Goal: Transaction & Acquisition: Purchase product/service

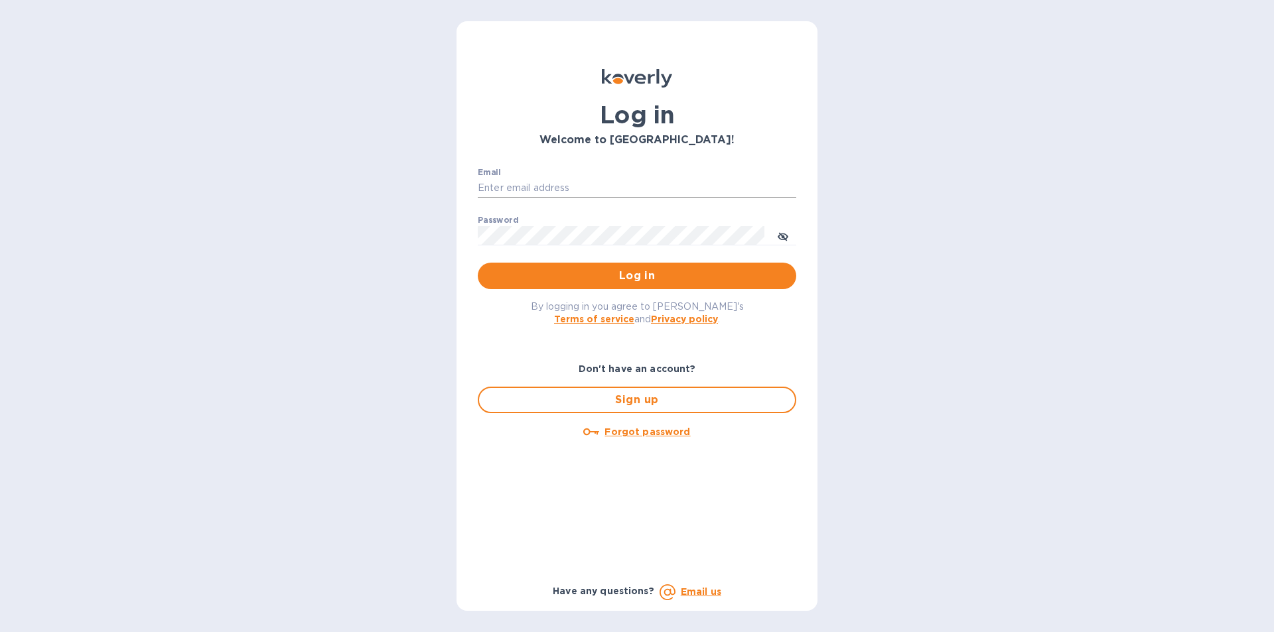
click at [561, 184] on input "Email" at bounding box center [637, 188] width 318 height 20
type input "Joe@alumtecny.com"
click at [642, 433] on u "Forgot password" at bounding box center [647, 432] width 86 height 11
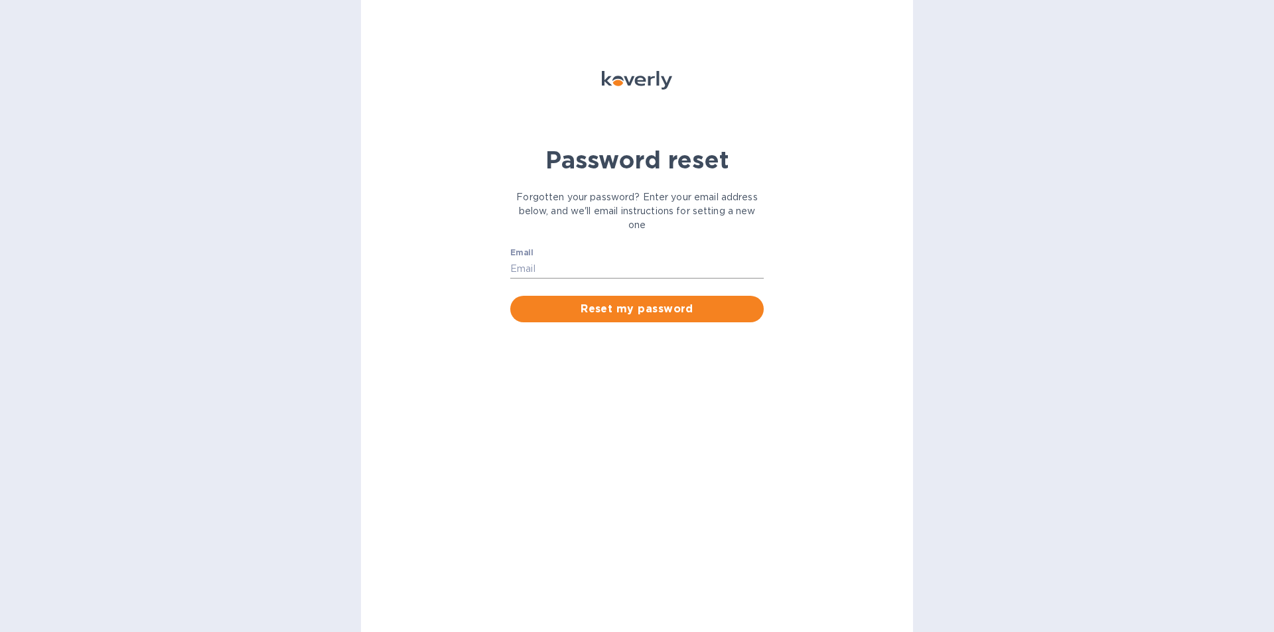
click at [549, 267] on input "Email" at bounding box center [636, 269] width 253 height 20
type input "Joe@alumtecny.com"
click at [571, 314] on span "Reset my password" at bounding box center [637, 309] width 232 height 16
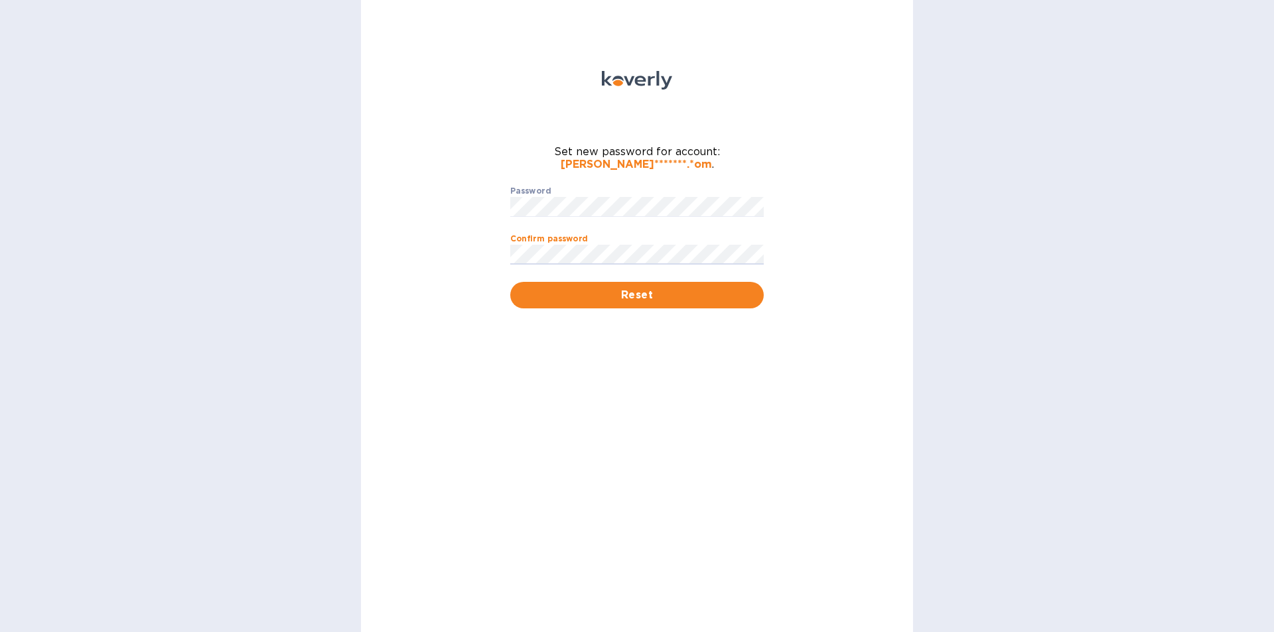
click at [510, 282] on button "Reset" at bounding box center [636, 295] width 253 height 27
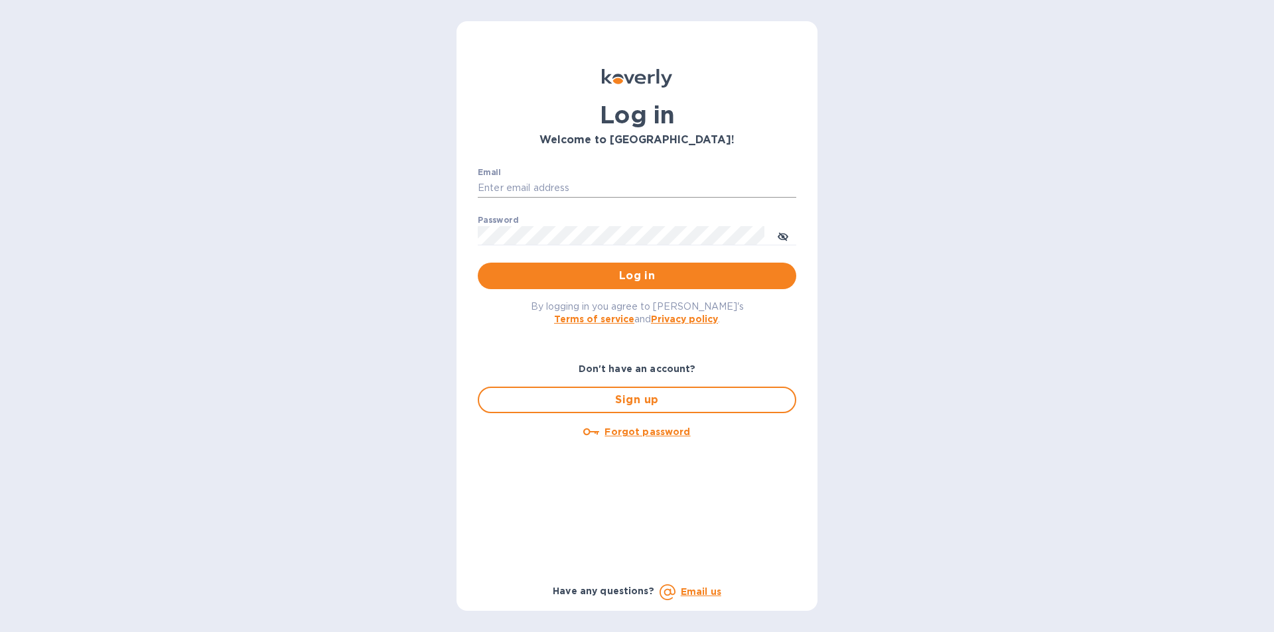
click at [549, 193] on input "Email" at bounding box center [637, 188] width 318 height 20
type input "Joe@alumtecny.com"
click at [478, 263] on button "Log in" at bounding box center [637, 276] width 318 height 27
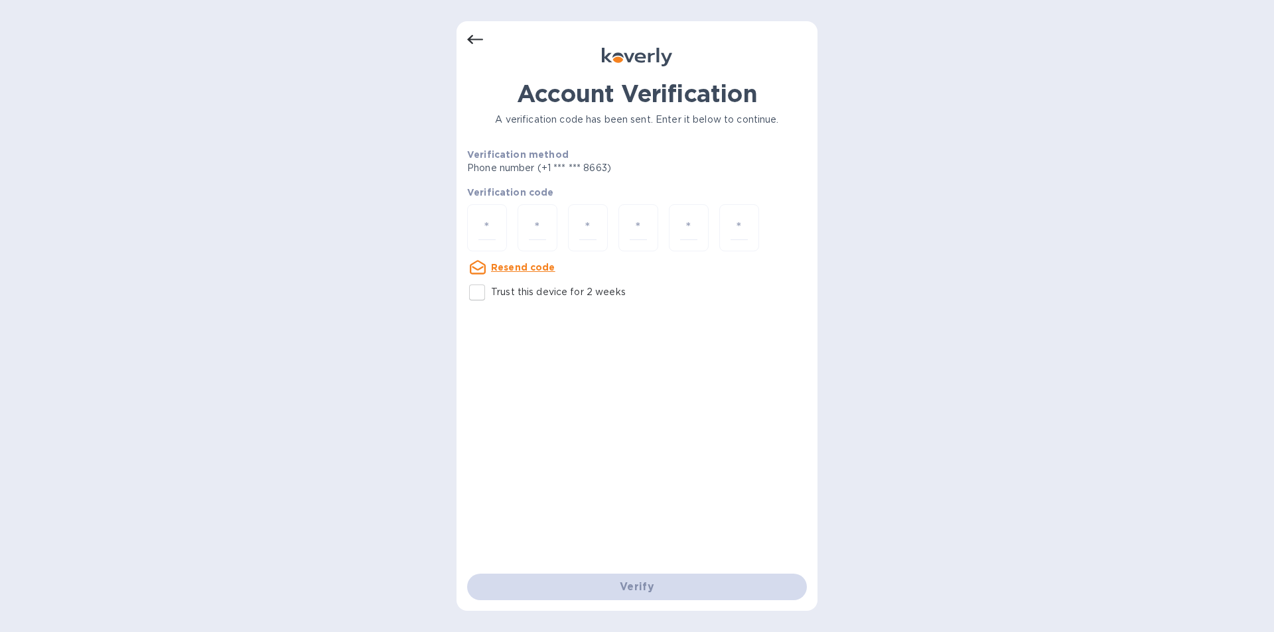
click at [532, 265] on u "Resend code" at bounding box center [523, 267] width 64 height 11
click at [486, 226] on input "number" at bounding box center [486, 228] width 17 height 25
type input "4"
type input "3"
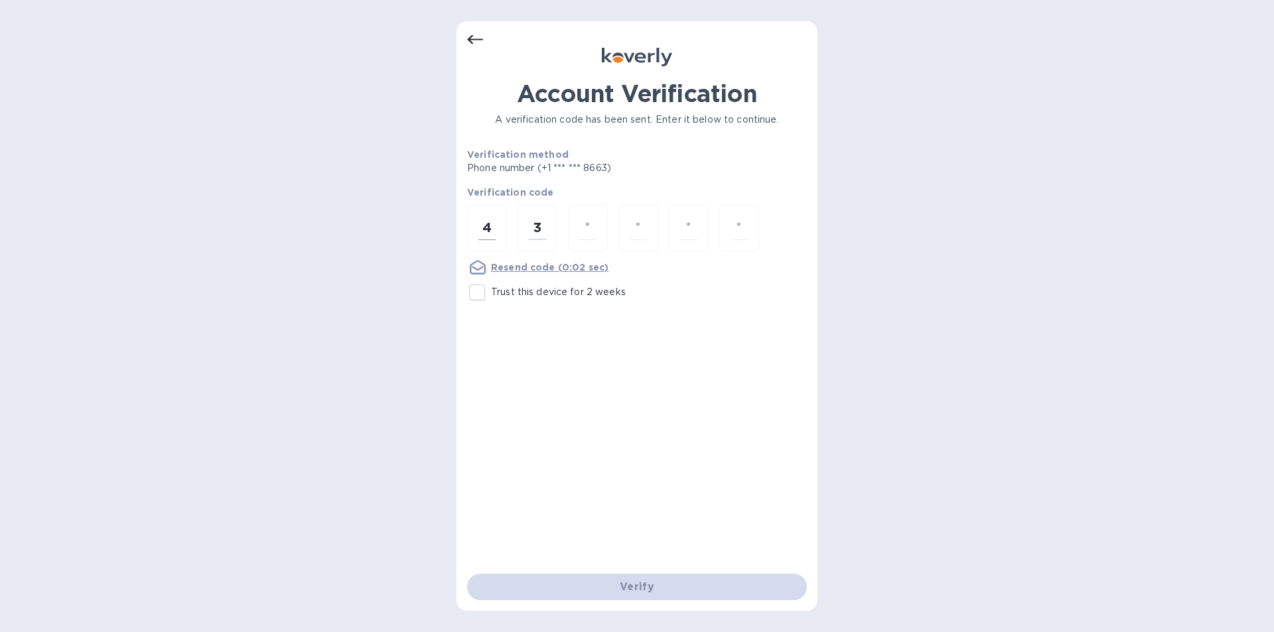
type input "6"
type input "8"
type input "2"
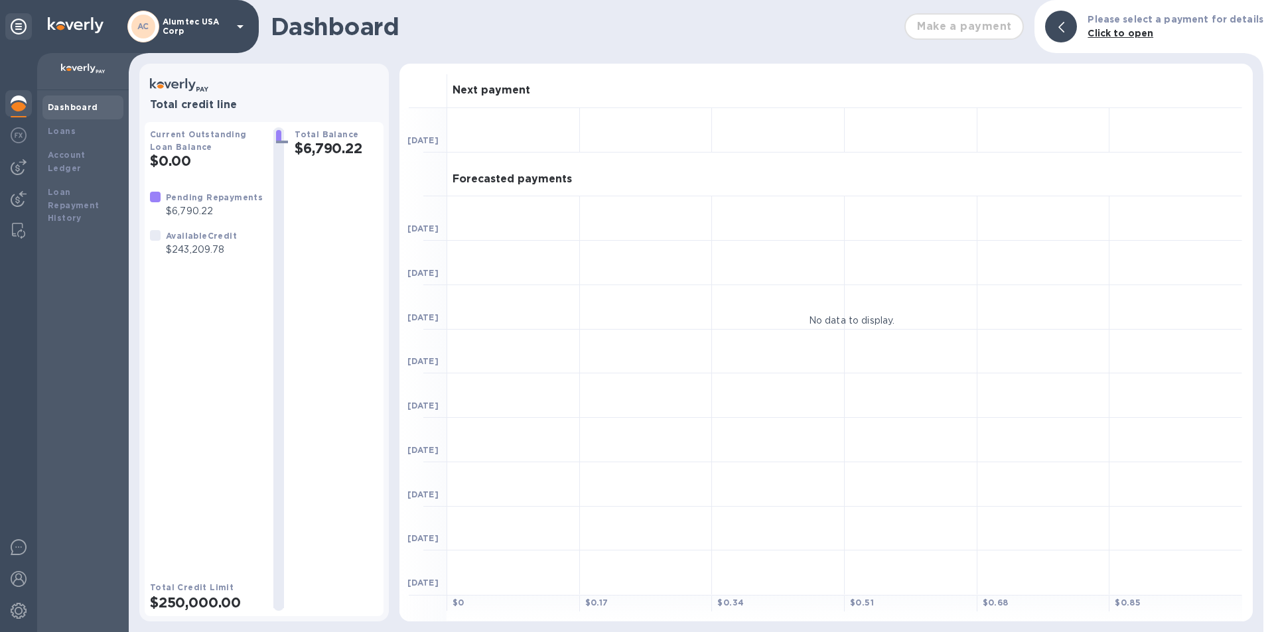
click at [320, 144] on h2 "$6,790.22" at bounding box center [337, 148] width 84 height 17
click at [80, 155] on b "Account Ledger" at bounding box center [67, 161] width 38 height 23
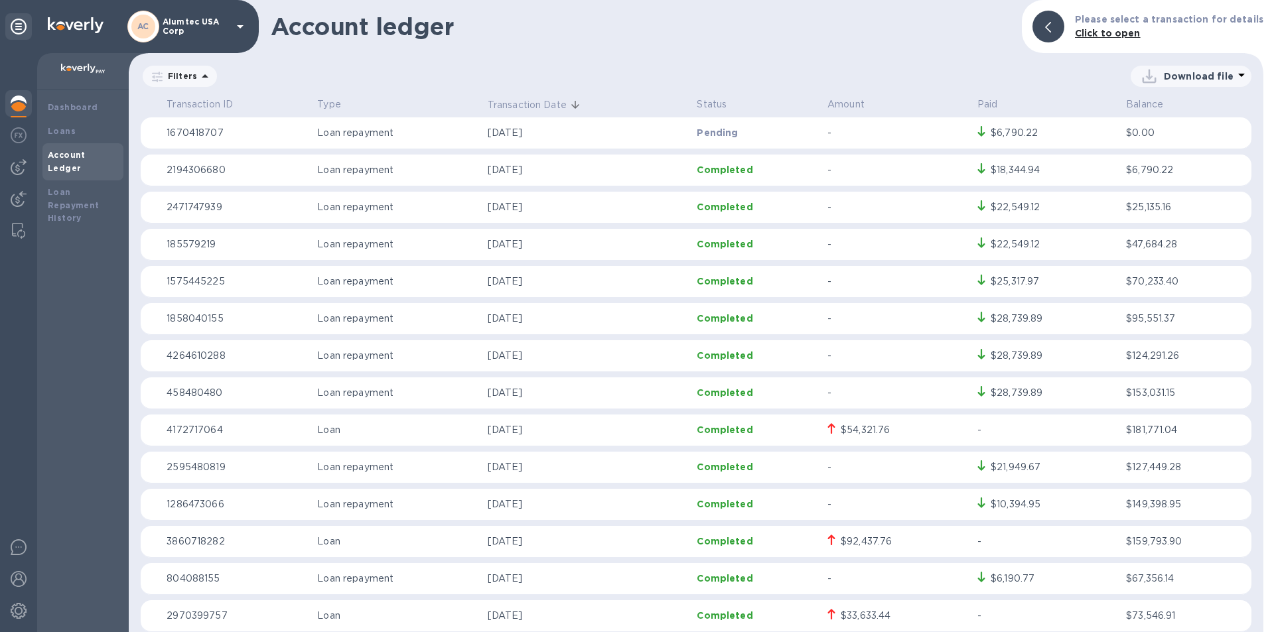
click at [244, 29] on icon at bounding box center [240, 27] width 16 height 16
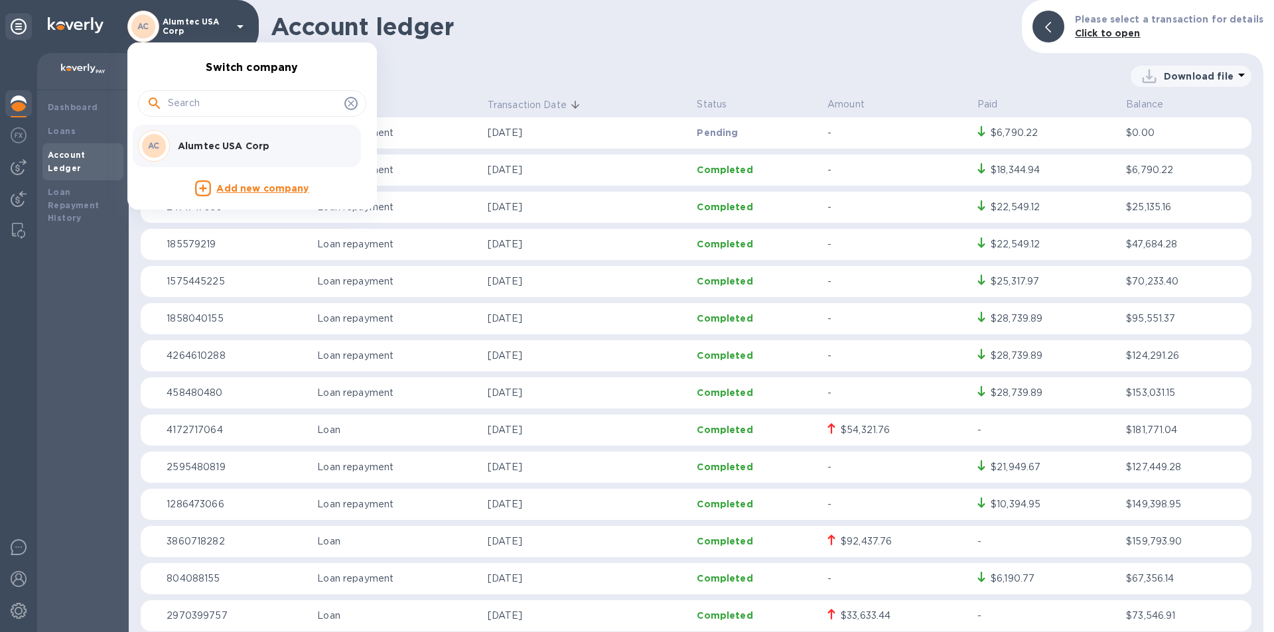
click at [63, 178] on div at bounding box center [637, 316] width 1274 height 632
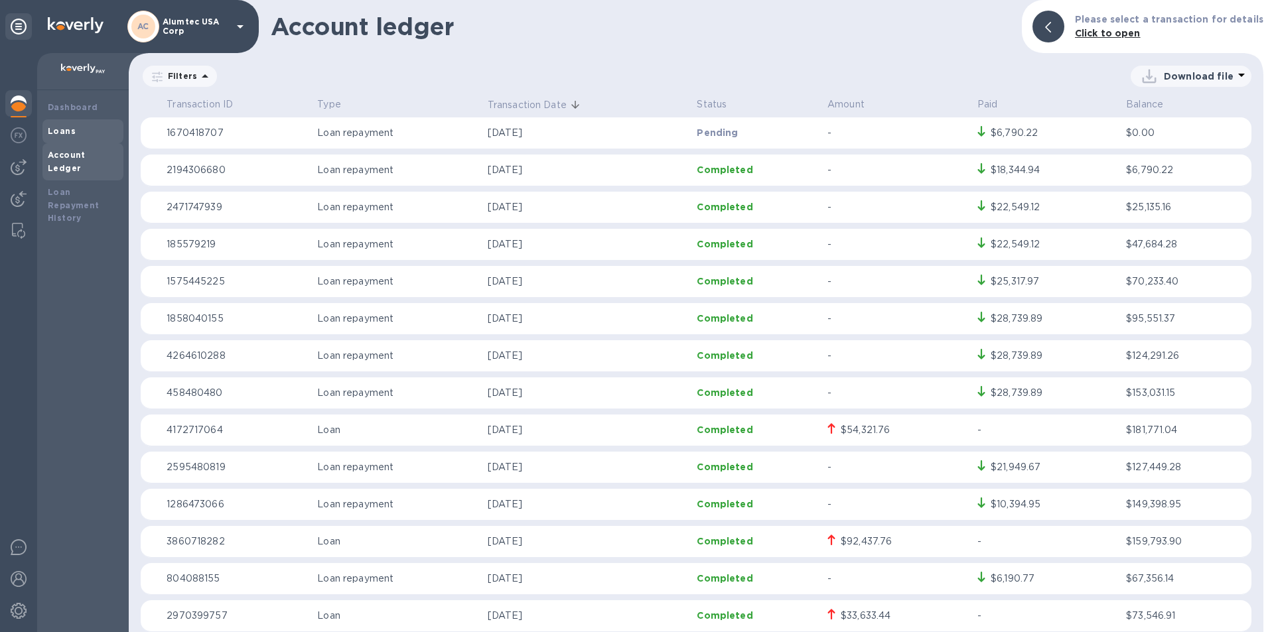
click at [69, 134] on b "Loans" at bounding box center [62, 131] width 28 height 10
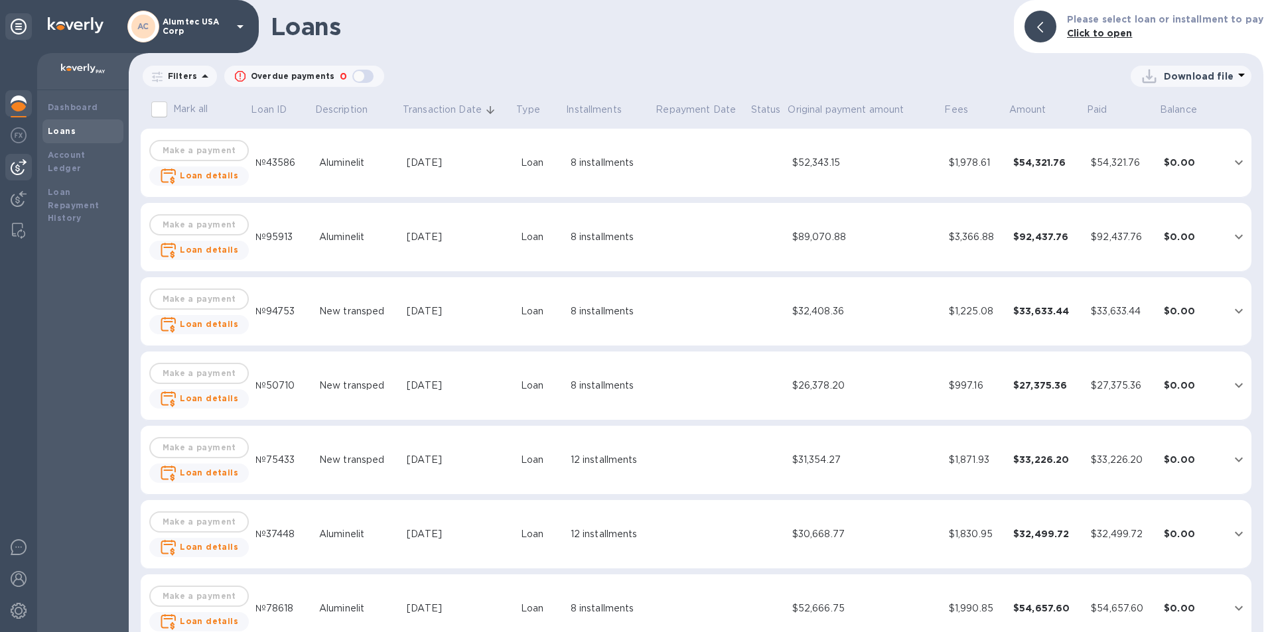
click at [13, 160] on img at bounding box center [19, 167] width 16 height 16
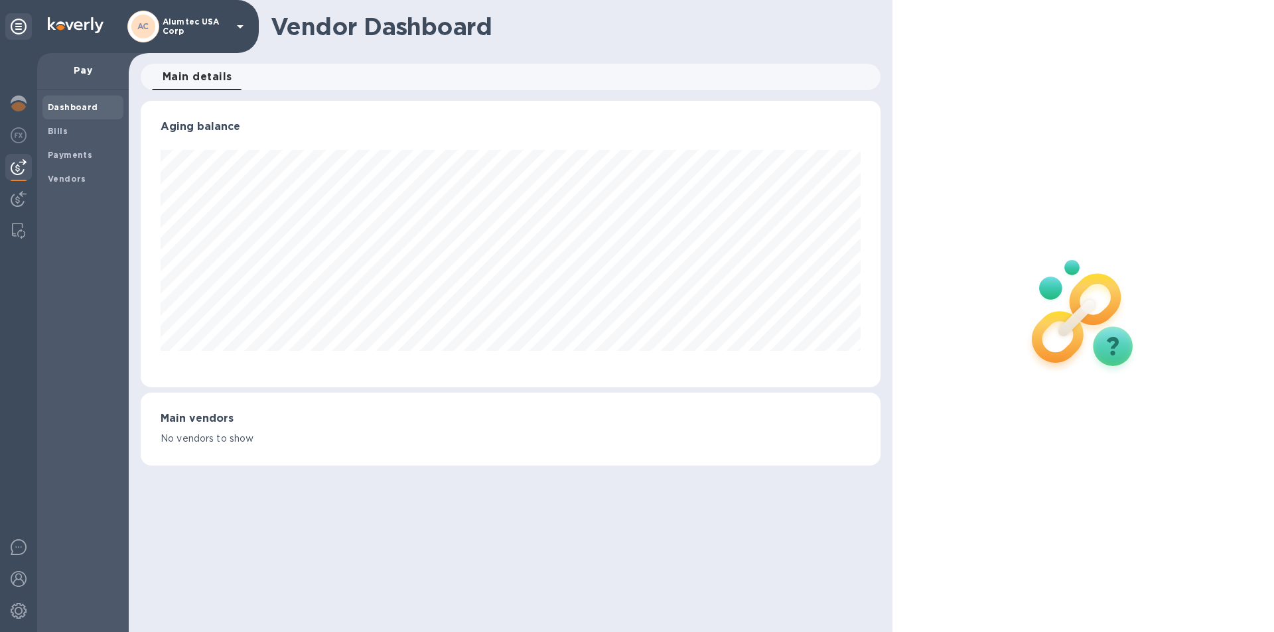
scroll to position [287, 739]
click at [16, 222] on div at bounding box center [19, 231] width 24 height 27
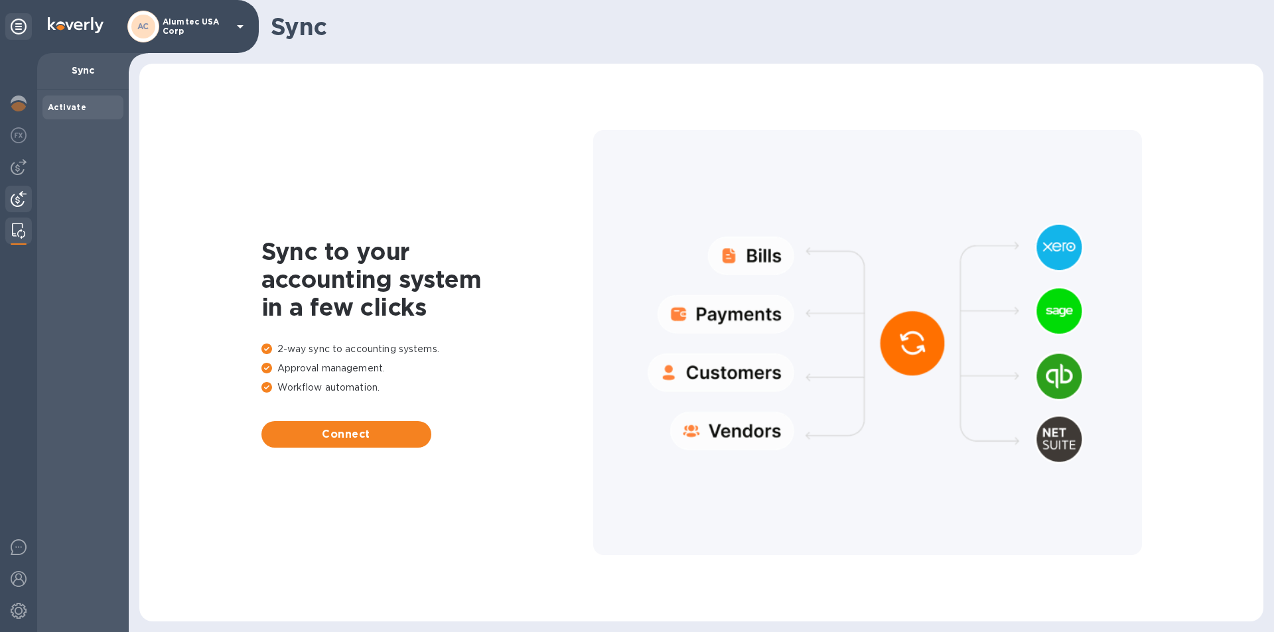
click at [17, 197] on img at bounding box center [19, 199] width 16 height 16
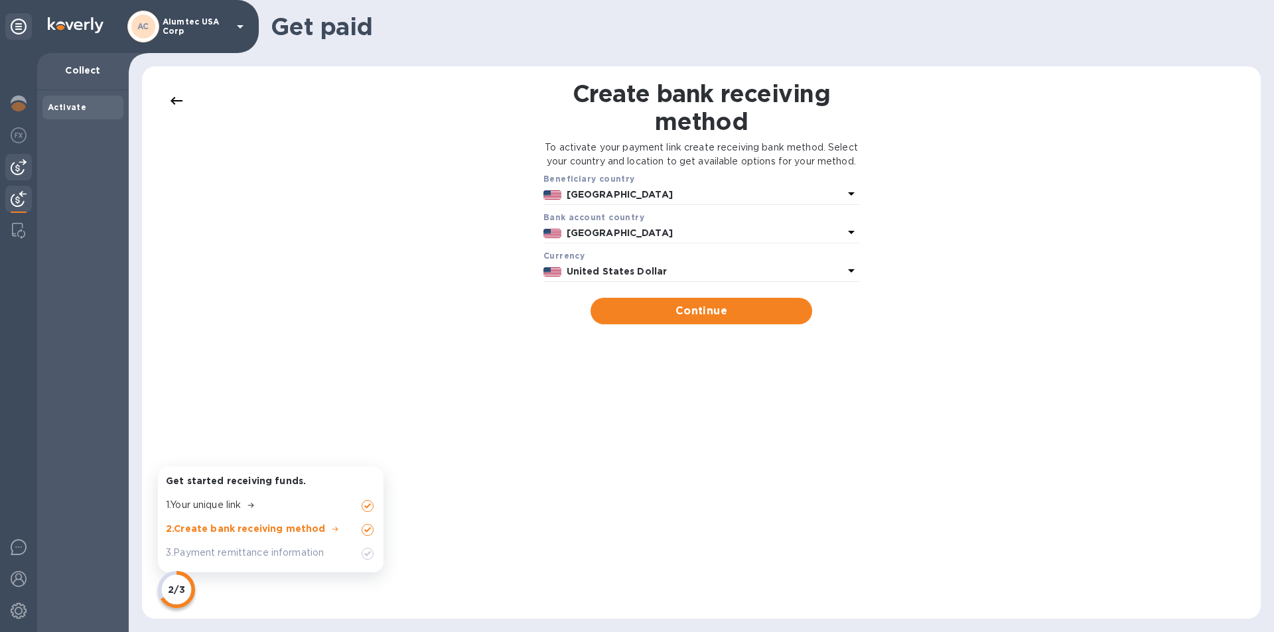
click at [17, 168] on img at bounding box center [19, 167] width 16 height 16
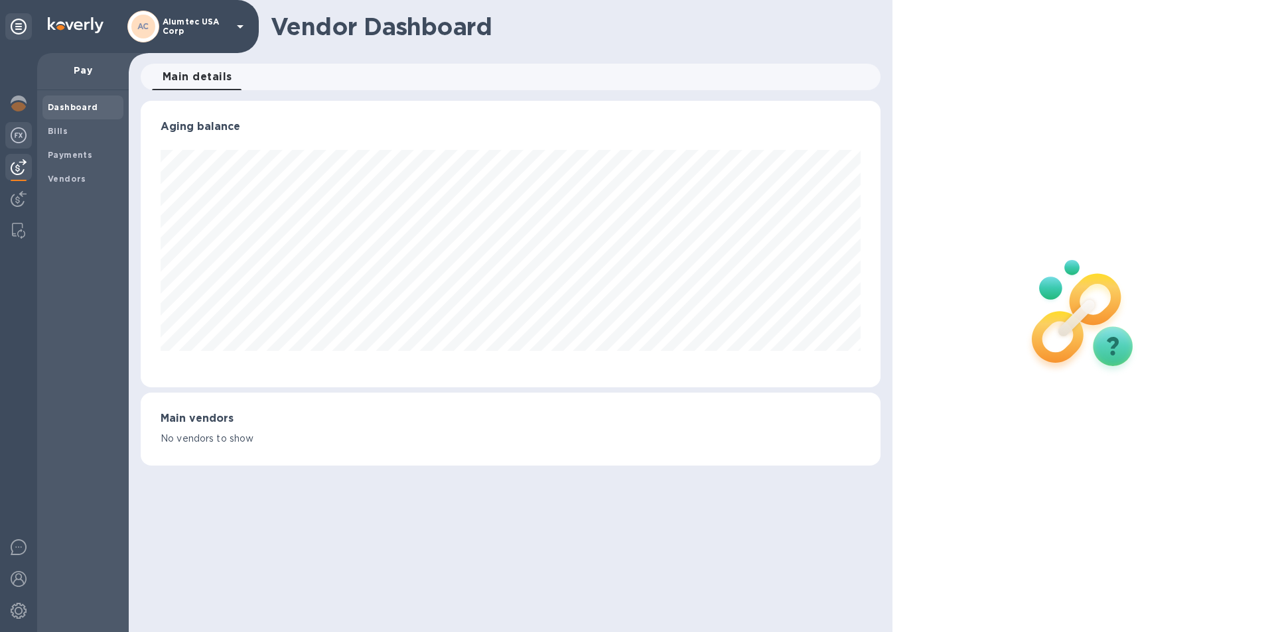
scroll to position [287, 739]
click at [22, 131] on img at bounding box center [19, 135] width 16 height 16
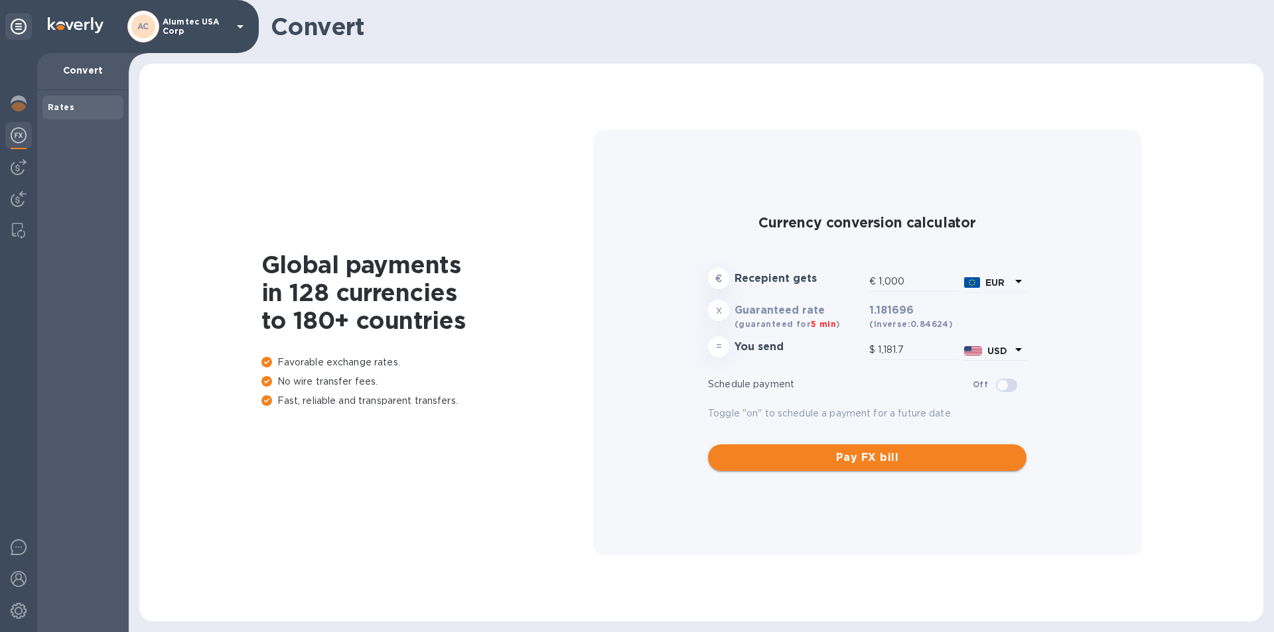
click at [800, 458] on span "Pay FX bill" at bounding box center [867, 458] width 297 height 16
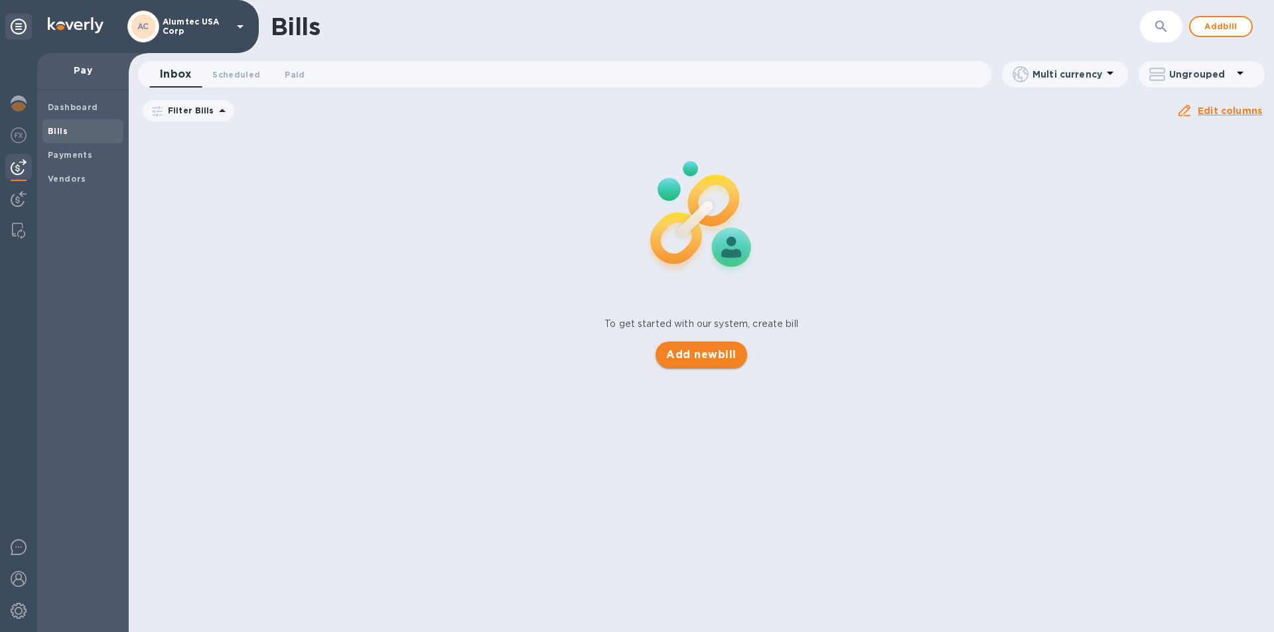
click at [682, 353] on span "Add new bill" at bounding box center [701, 355] width 70 height 16
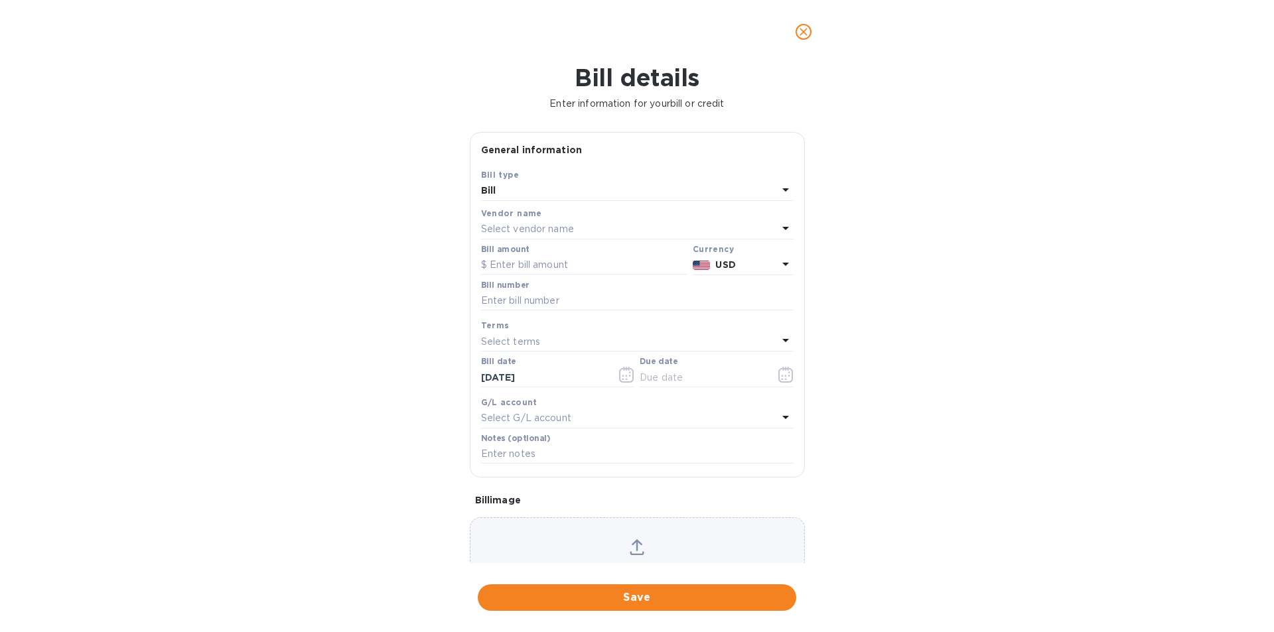
click at [530, 223] on p "Select vendor name" at bounding box center [527, 229] width 93 height 14
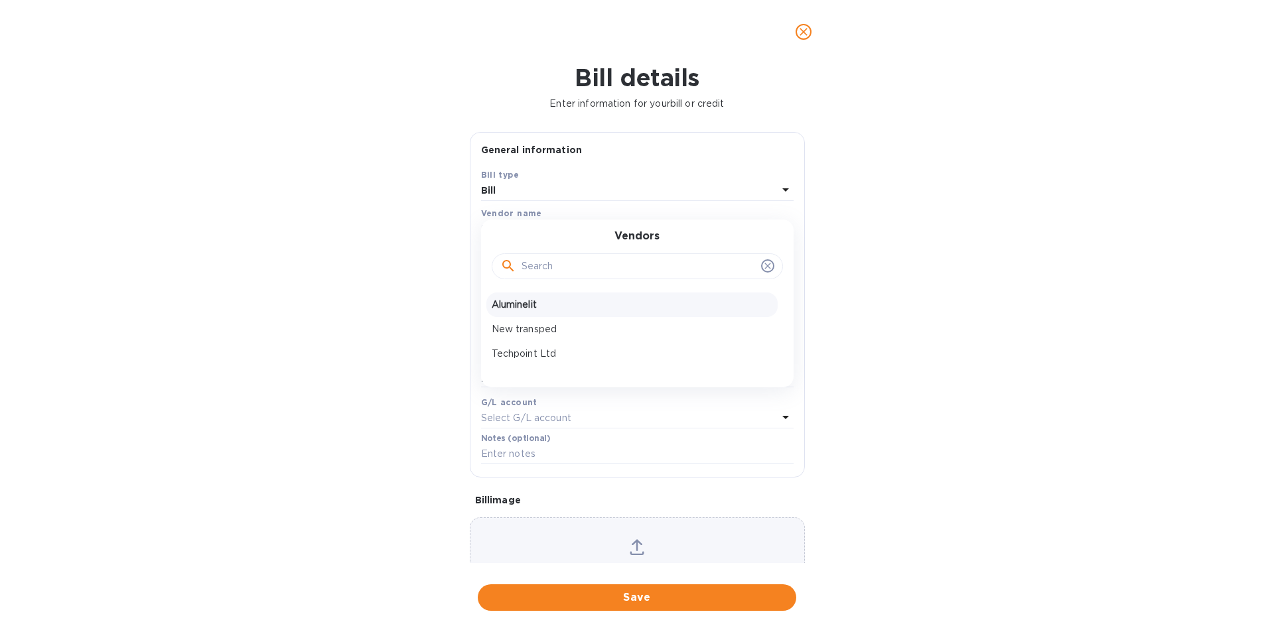
click at [523, 301] on p "Aluminelit" at bounding box center [632, 305] width 281 height 14
click at [785, 261] on icon at bounding box center [786, 264] width 16 height 16
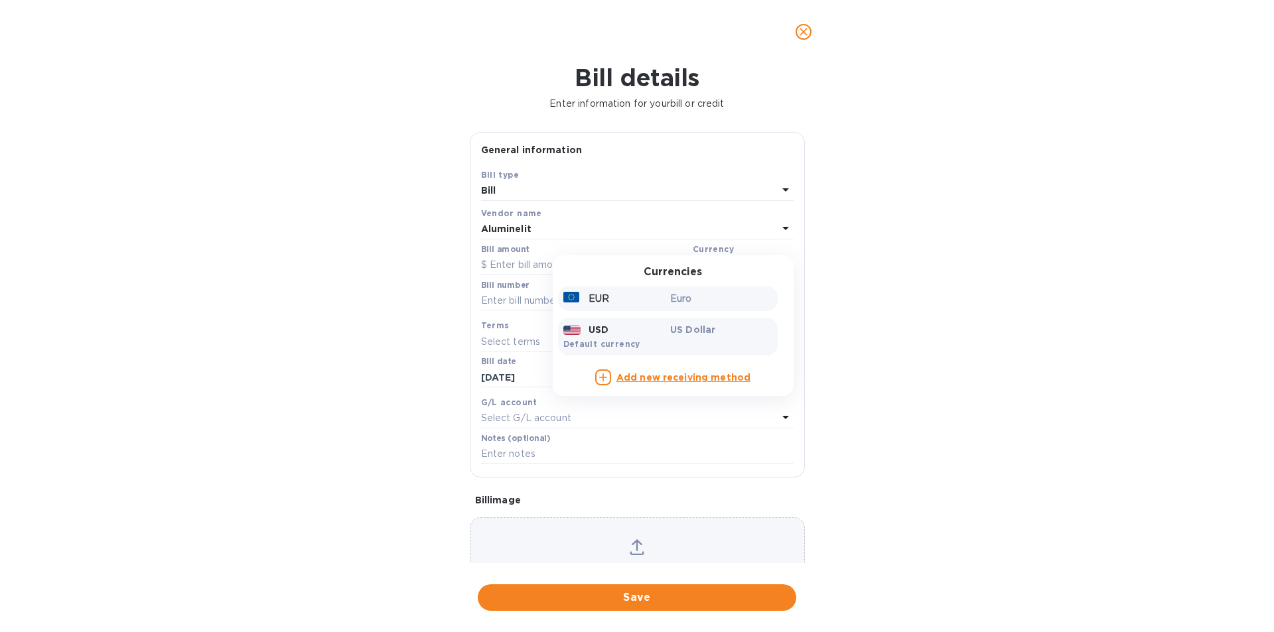
click at [601, 301] on p "EUR" at bounding box center [598, 299] width 21 height 14
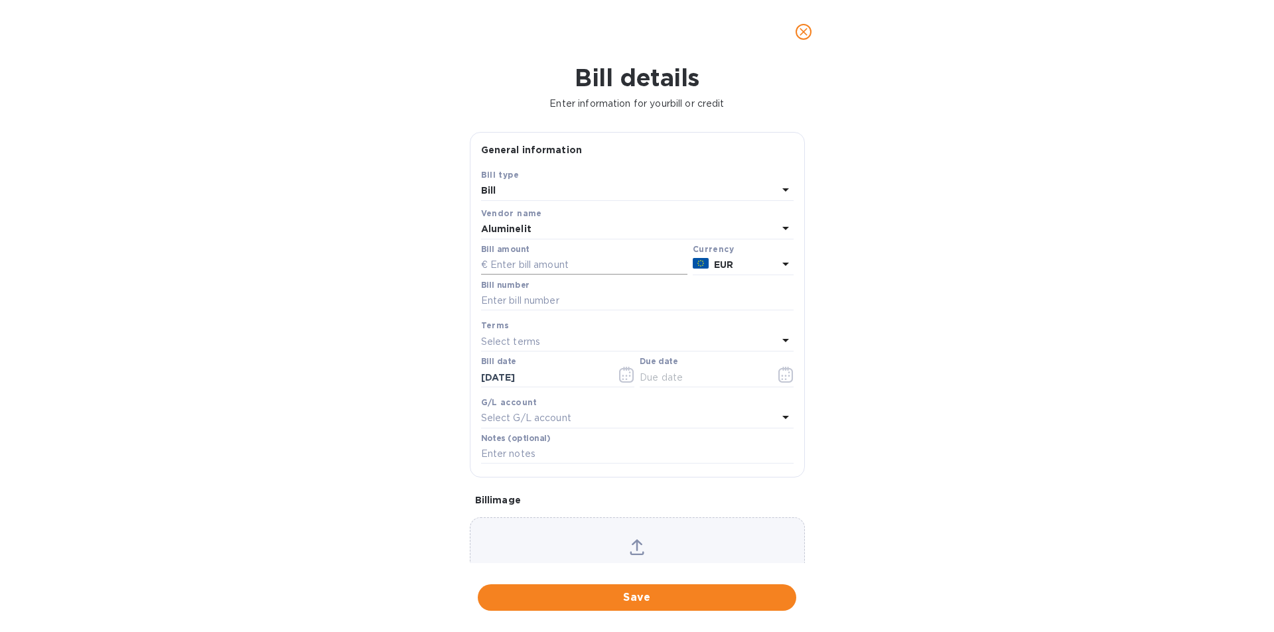
click at [510, 265] on input "text" at bounding box center [584, 265] width 206 height 20
type input "41,636.80"
click at [523, 300] on input "text" at bounding box center [637, 301] width 312 height 20
type input "40th"
click at [660, 379] on input "text" at bounding box center [702, 378] width 125 height 20
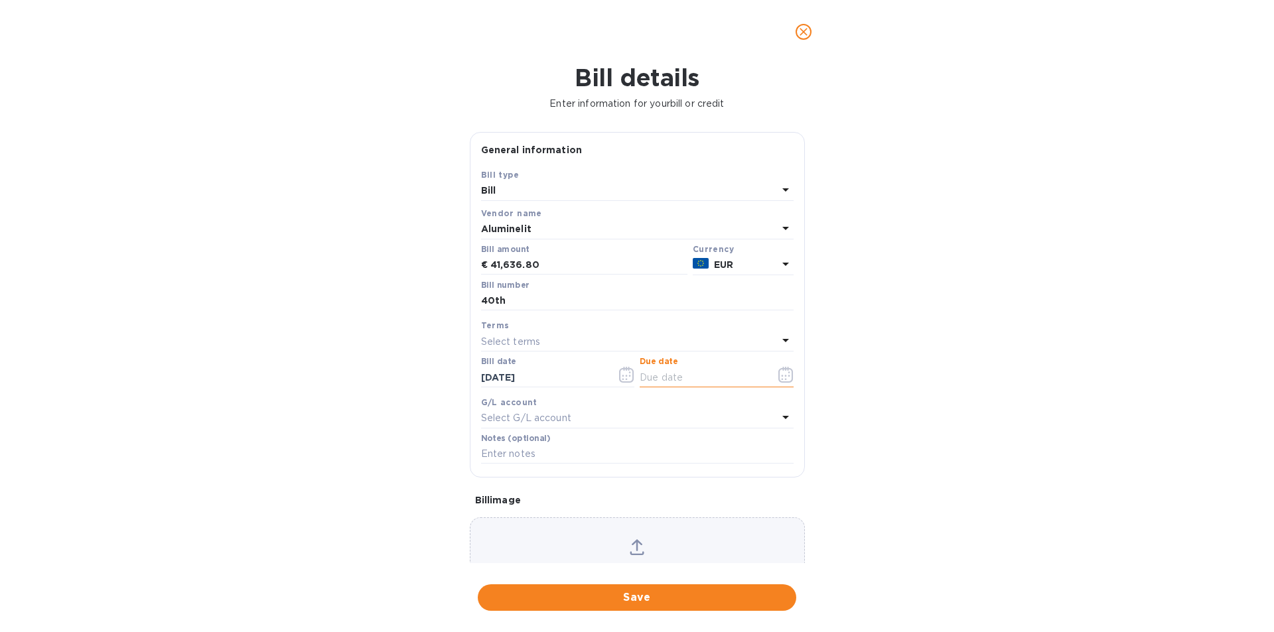
click at [782, 378] on icon "button" at bounding box center [785, 375] width 15 height 16
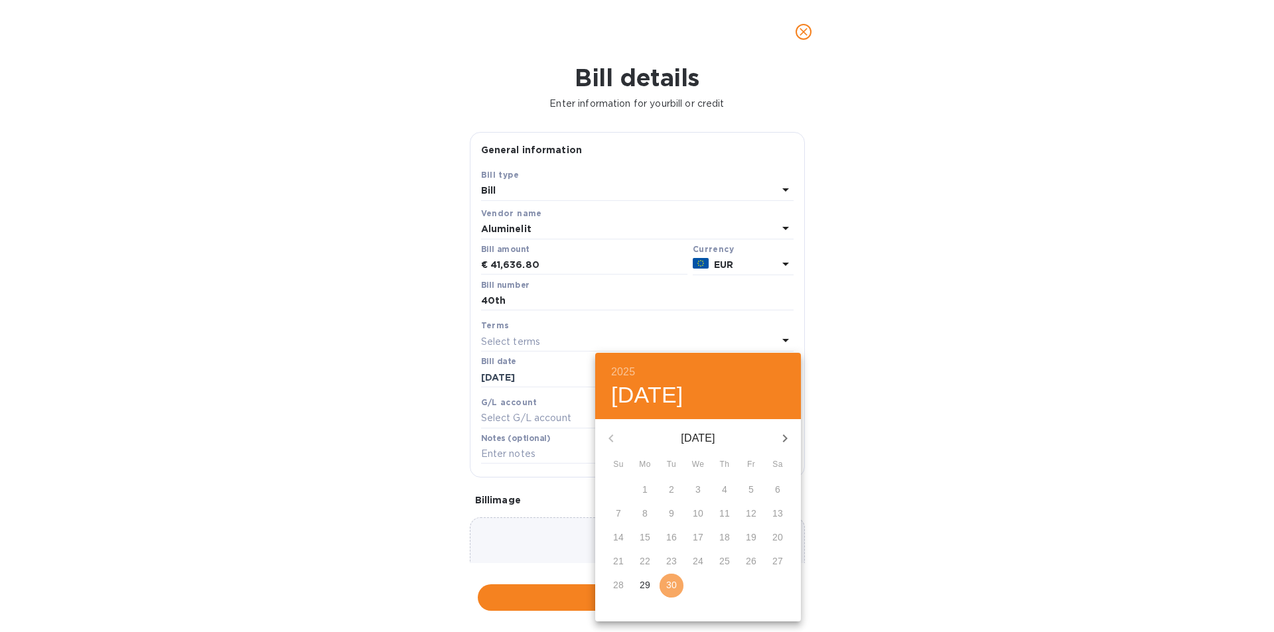
click at [671, 585] on p "30" at bounding box center [671, 585] width 11 height 13
type input "[DATE]"
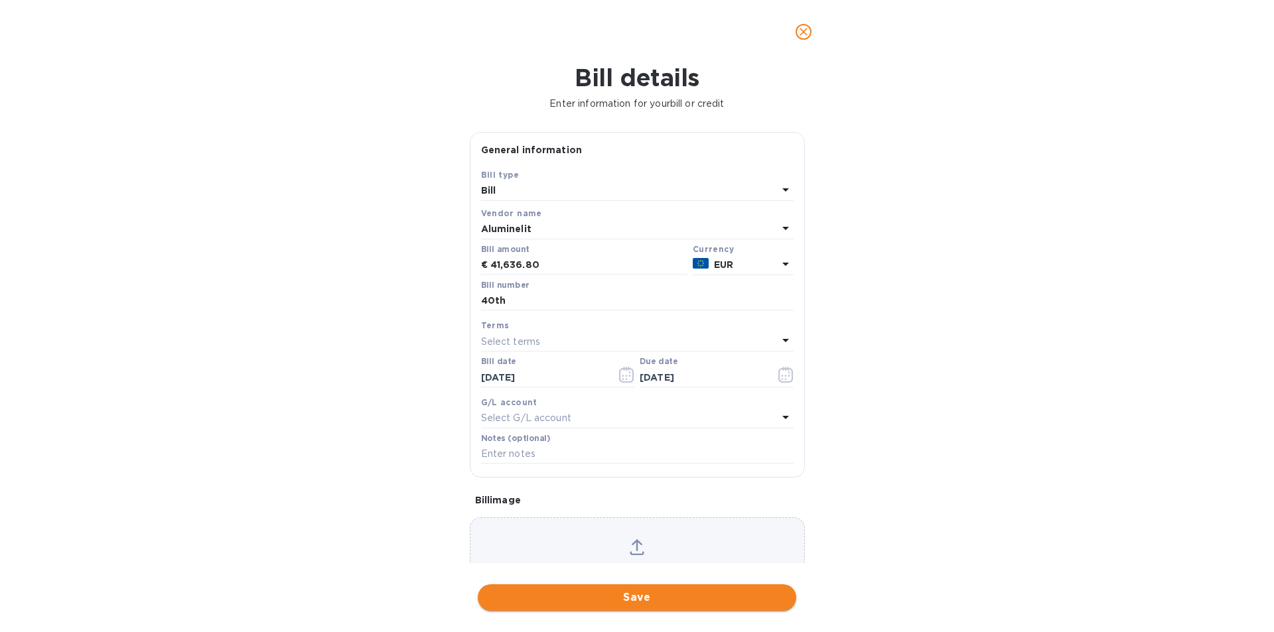
click at [637, 600] on span "Save" at bounding box center [636, 598] width 297 height 16
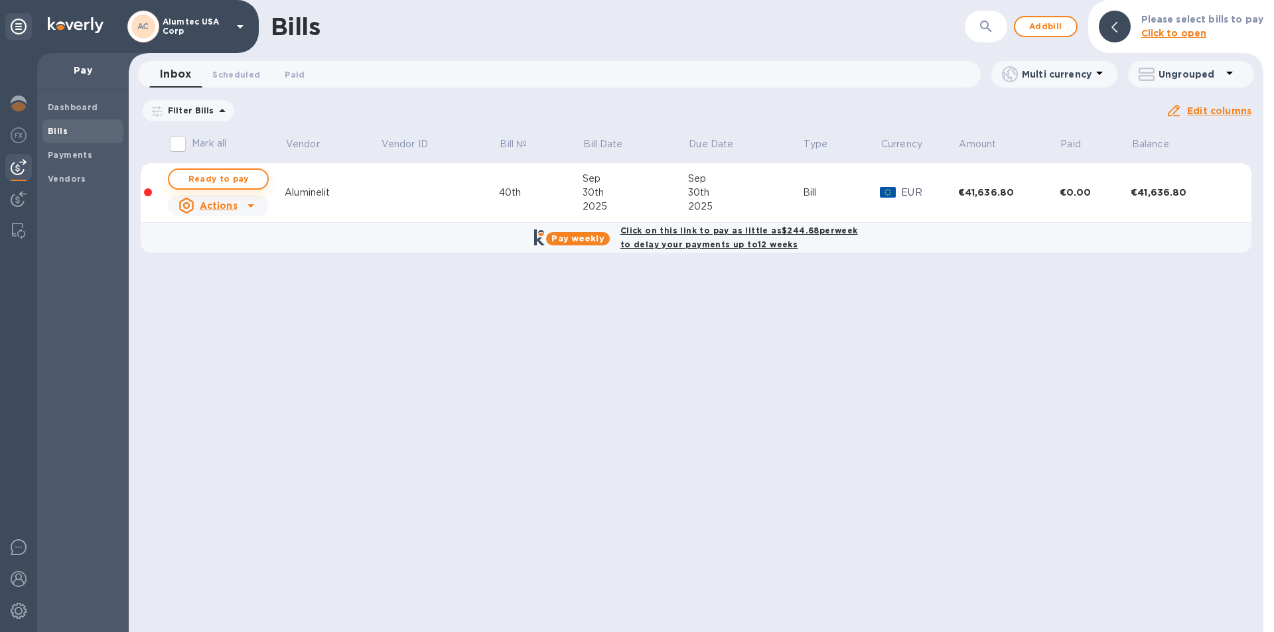
click at [206, 178] on span "Ready to pay" at bounding box center [218, 179] width 77 height 16
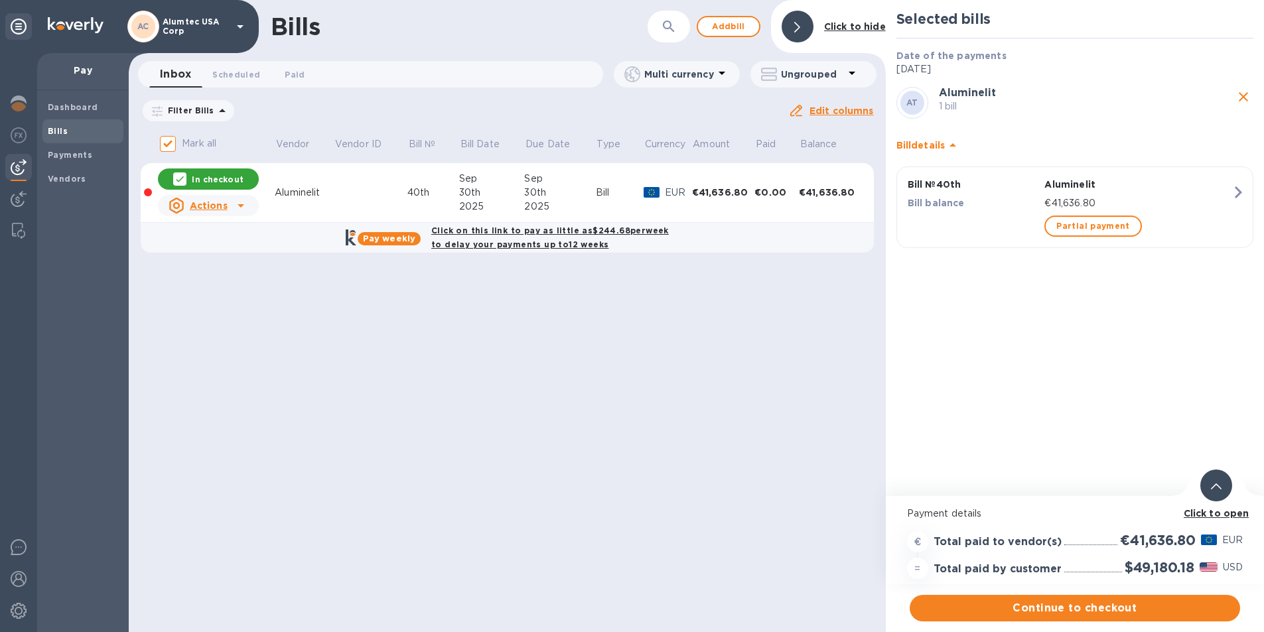
click at [394, 239] on b "Pay weekly" at bounding box center [389, 239] width 52 height 10
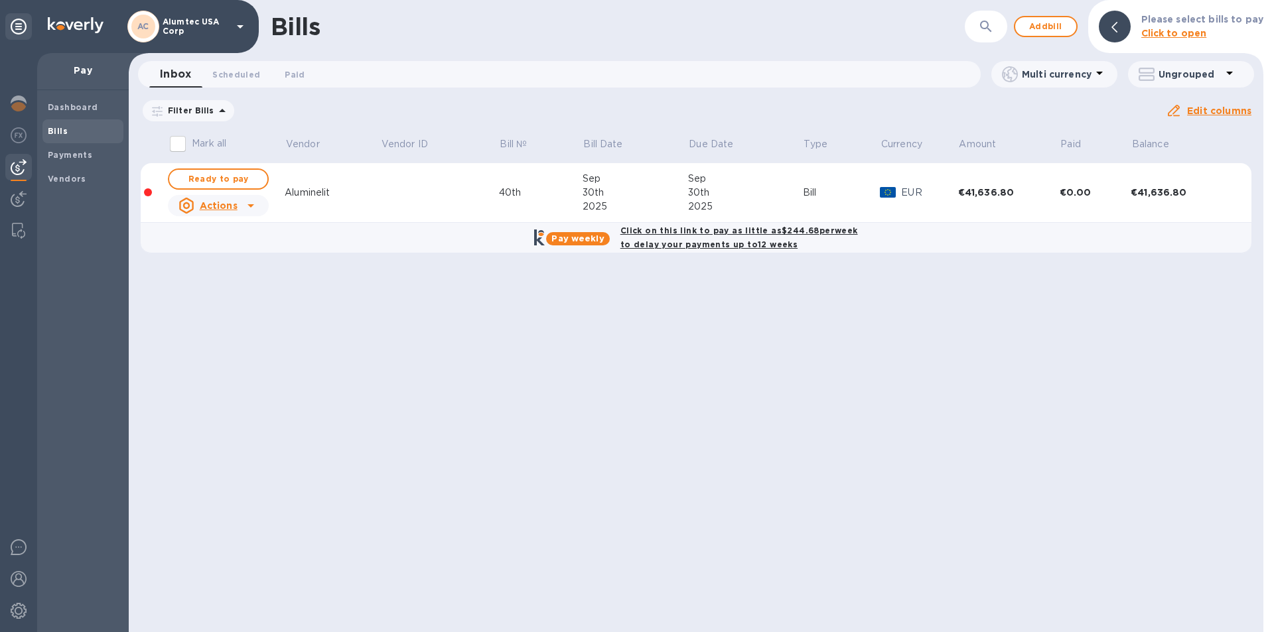
checkbox input "true"
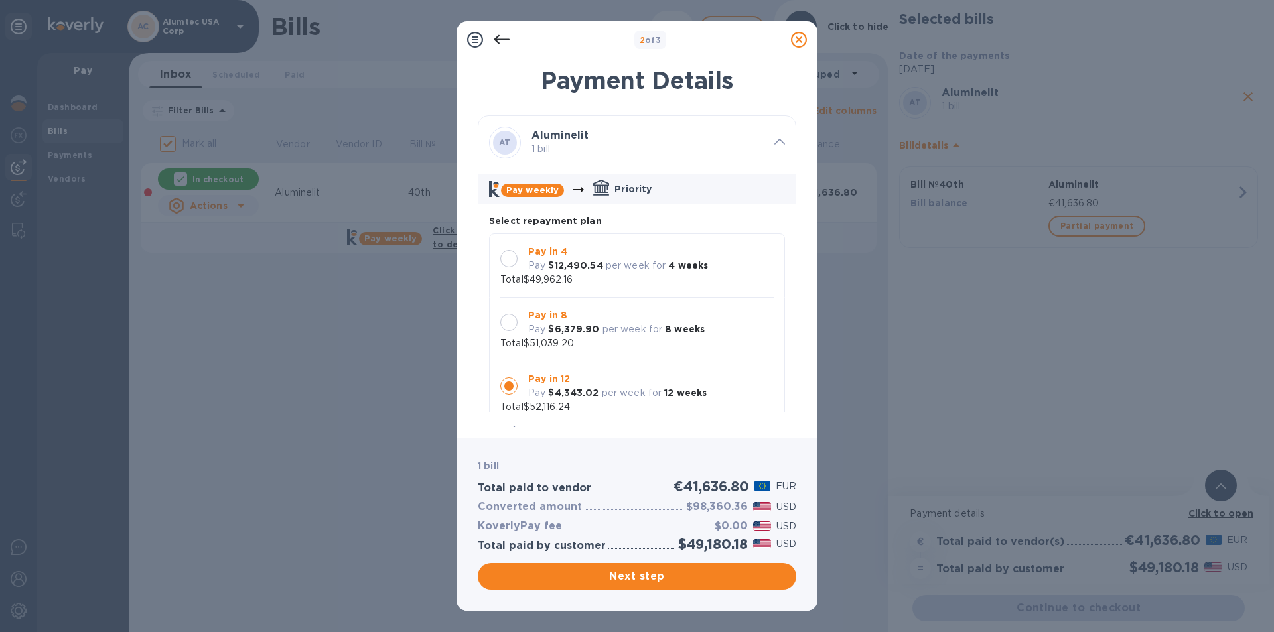
scroll to position [13, 0]
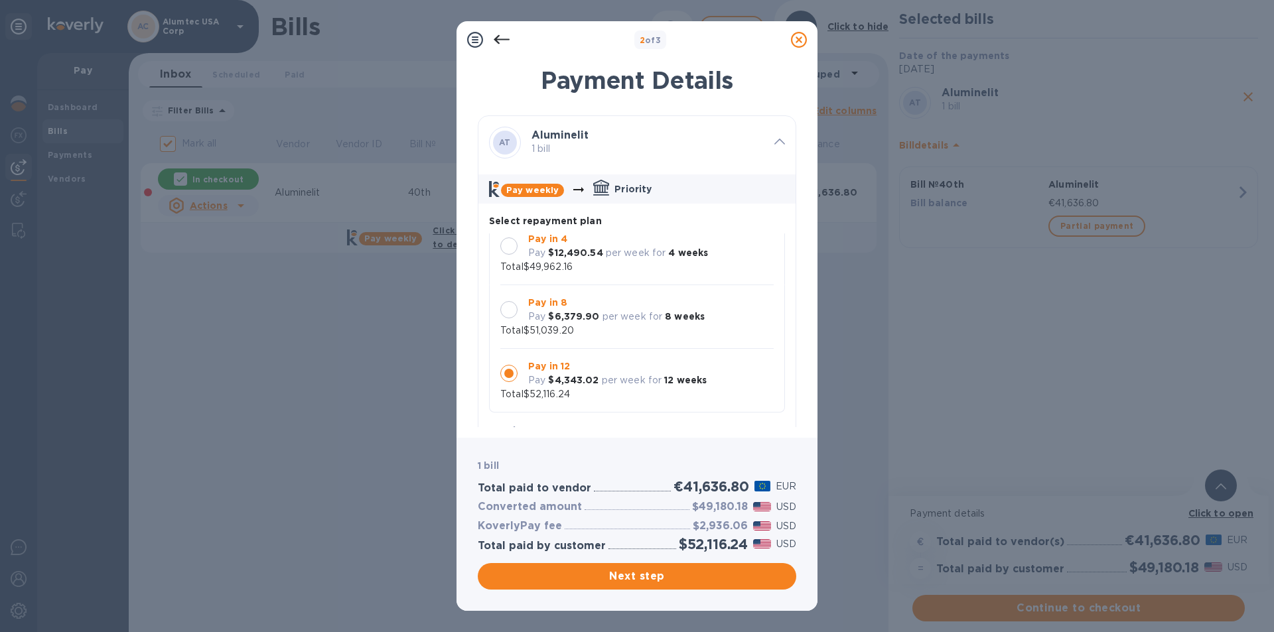
click at [508, 306] on div at bounding box center [508, 309] width 17 height 17
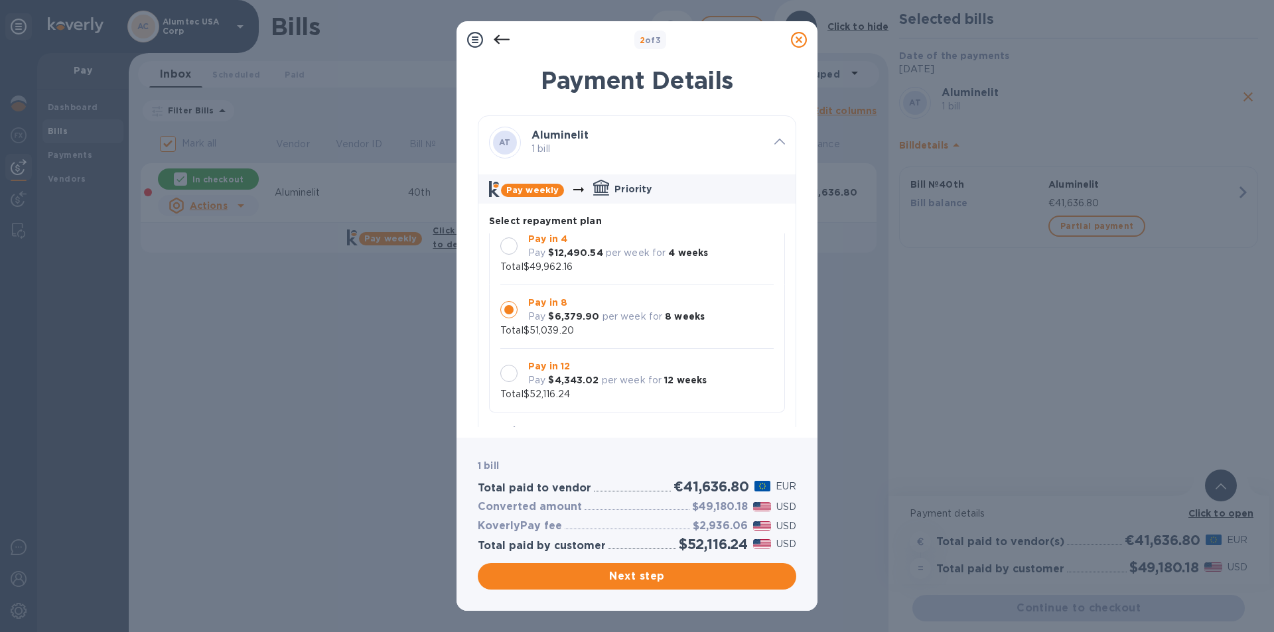
scroll to position [0, 0]
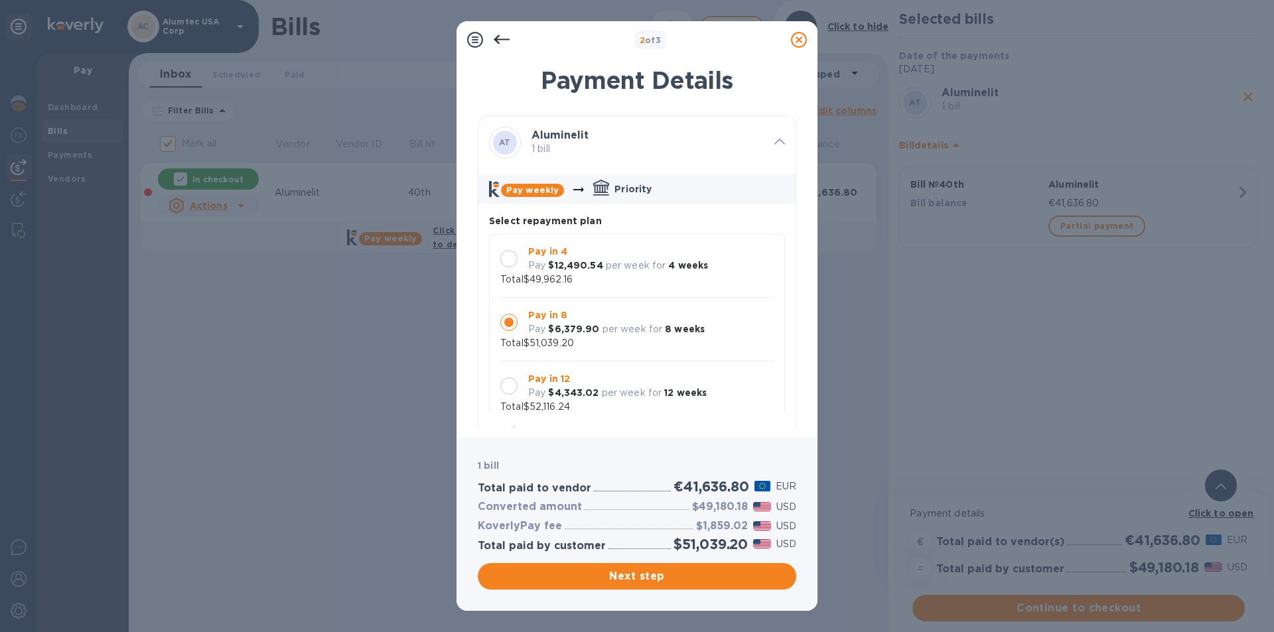
click at [508, 257] on div at bounding box center [508, 258] width 17 height 17
click at [506, 320] on div at bounding box center [508, 322] width 17 height 17
click at [504, 384] on div at bounding box center [508, 386] width 17 height 17
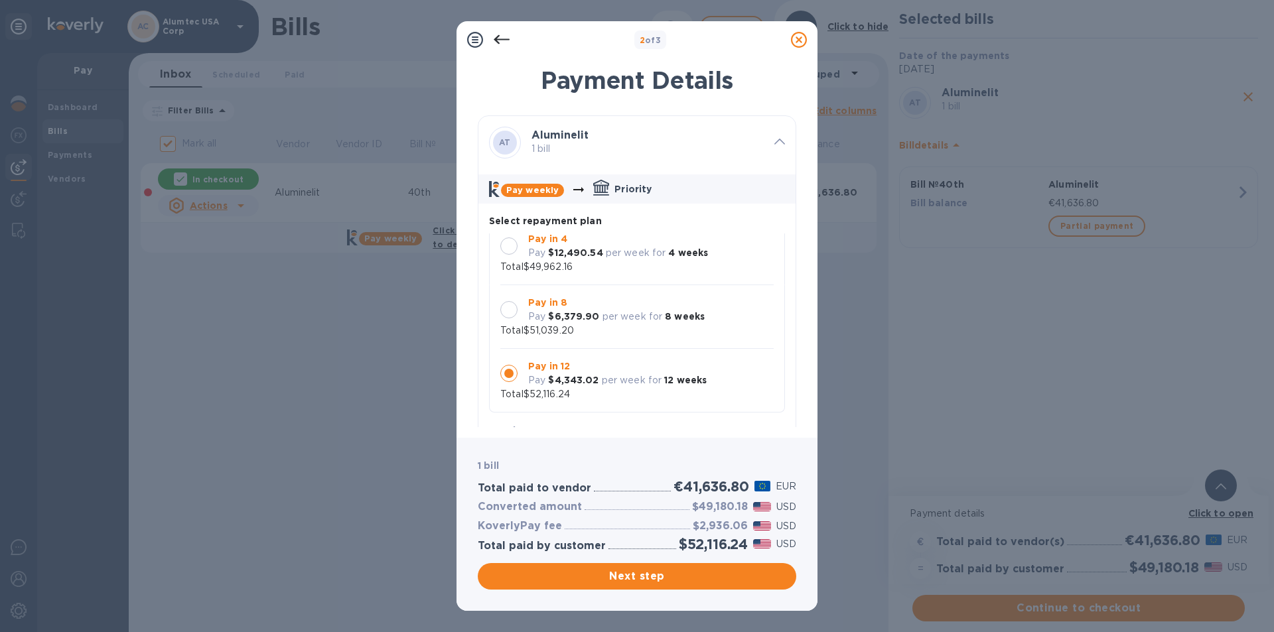
click at [506, 243] on div at bounding box center [508, 246] width 17 height 17
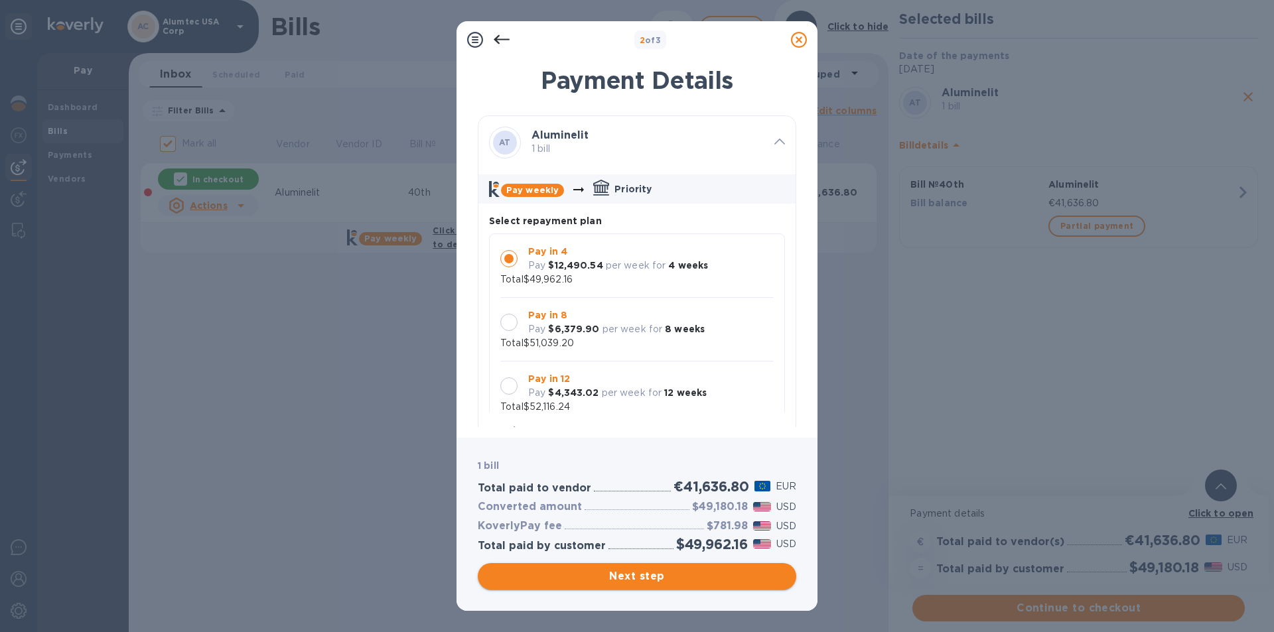
click at [638, 577] on span "Next step" at bounding box center [636, 577] width 297 height 16
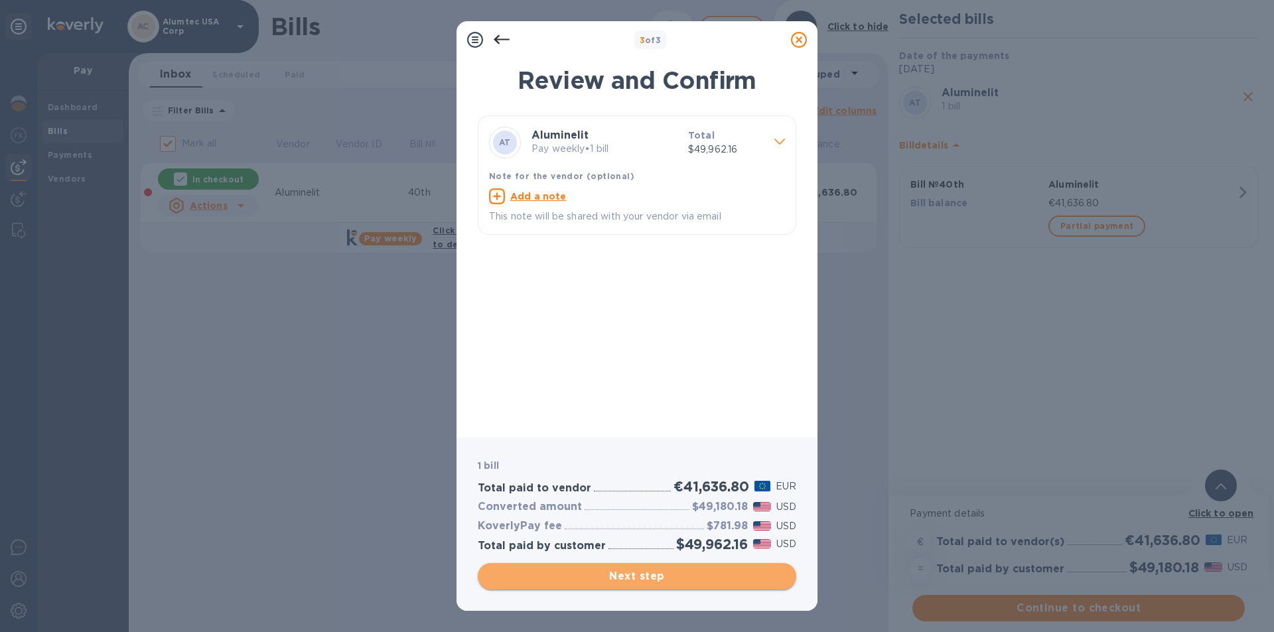
click at [642, 580] on span "Next step" at bounding box center [636, 577] width 297 height 16
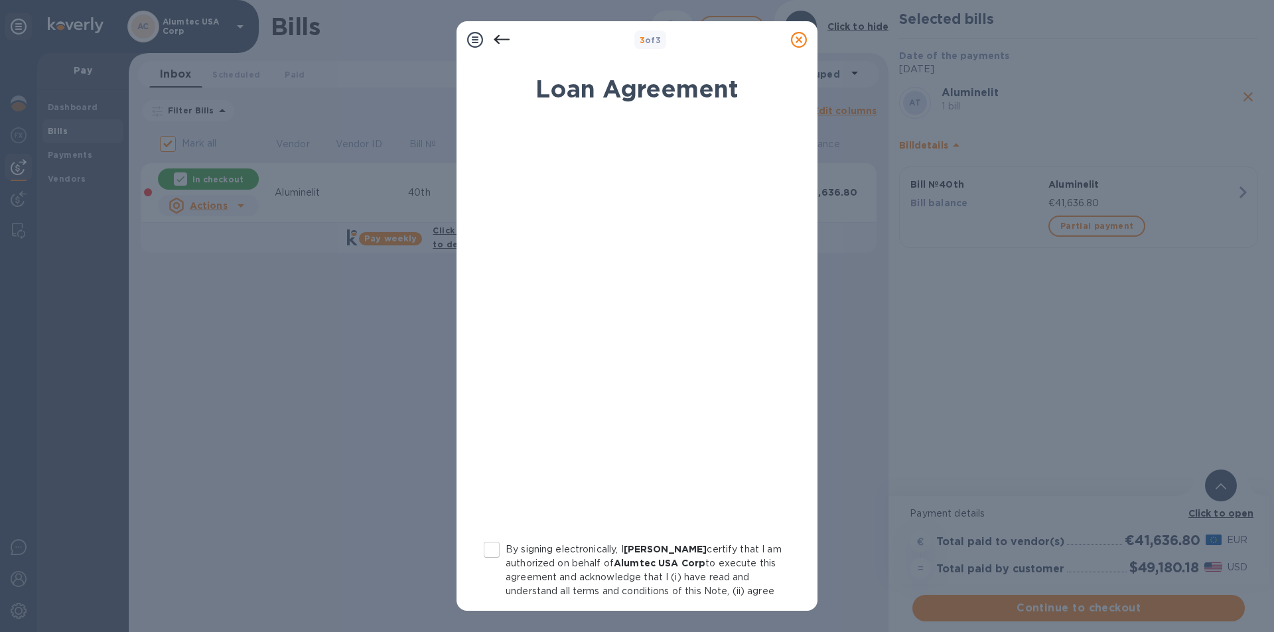
click at [491, 554] on input "By signing electronically, I [PERSON_NAME] certify that I am authorized on beha…" at bounding box center [492, 550] width 28 height 28
checkbox input "true"
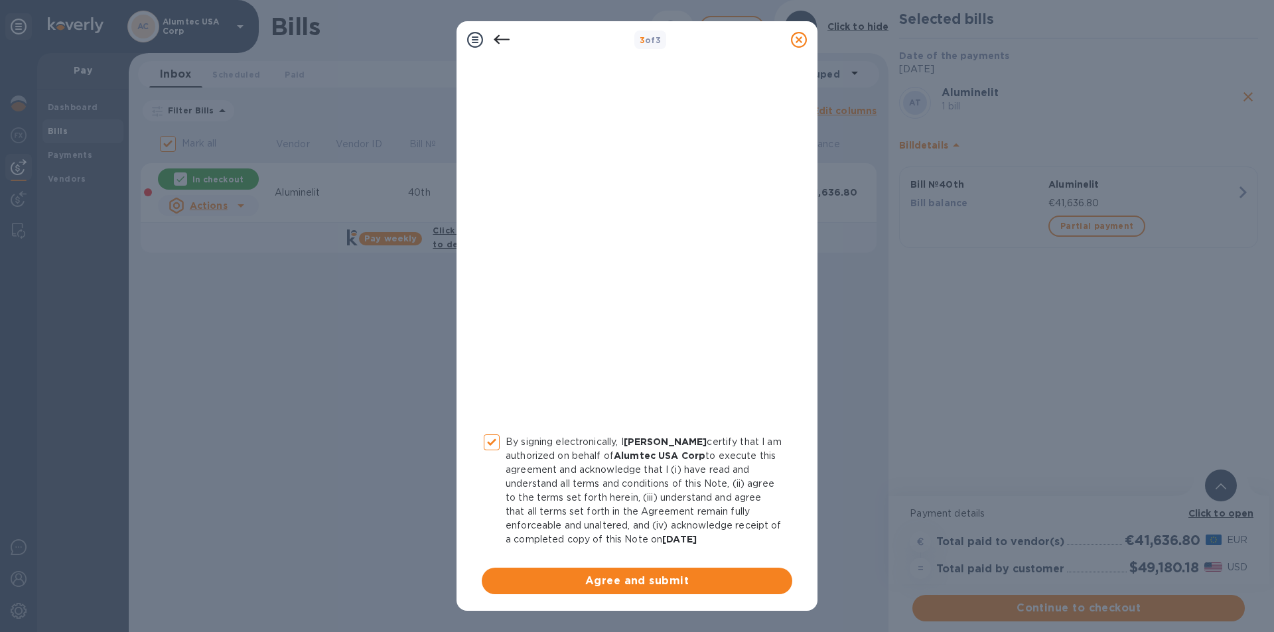
scroll to position [109, 0]
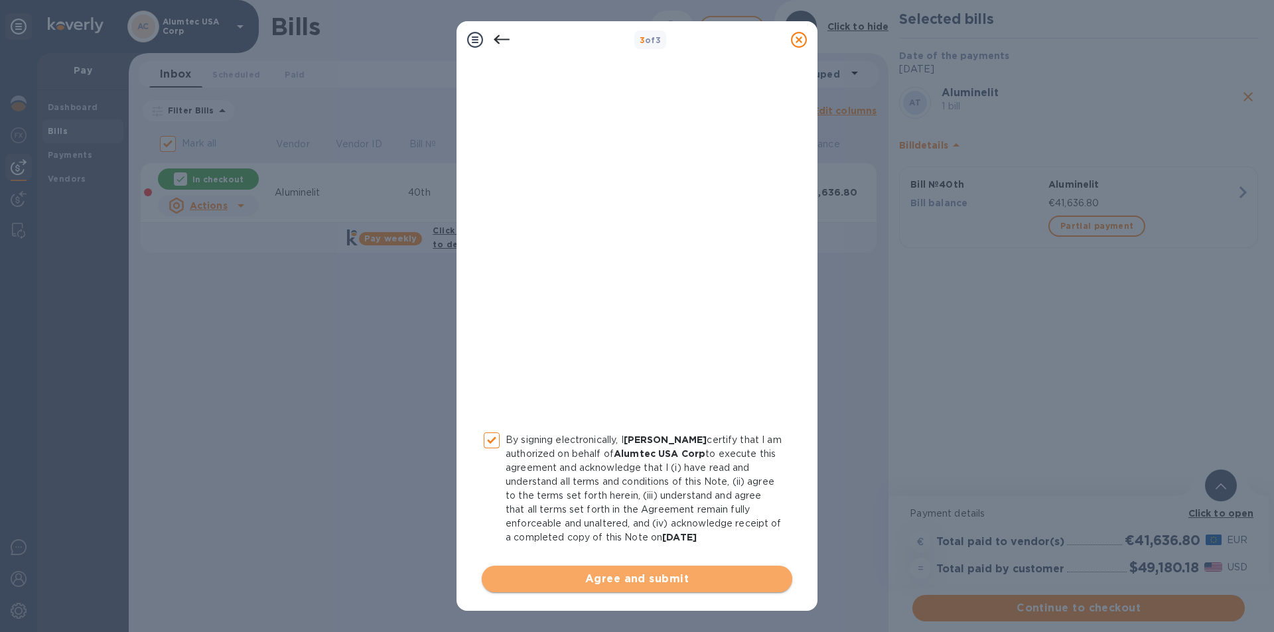
click at [658, 578] on span "Agree and submit" at bounding box center [636, 579] width 289 height 16
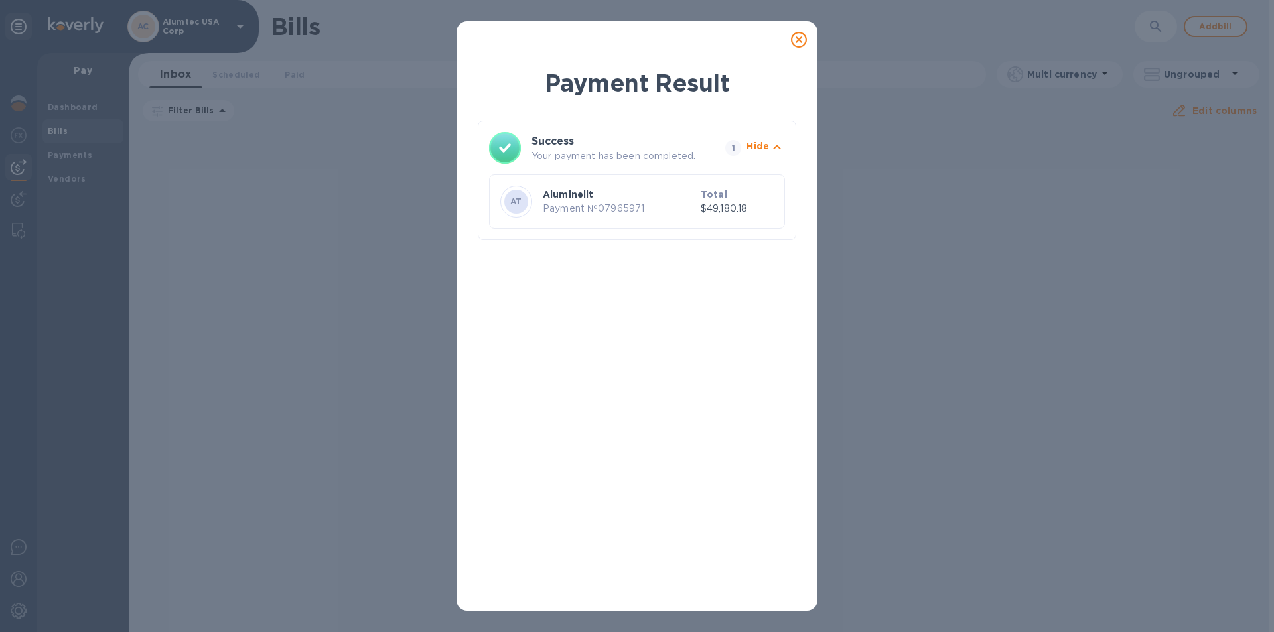
click at [797, 37] on icon at bounding box center [799, 40] width 16 height 16
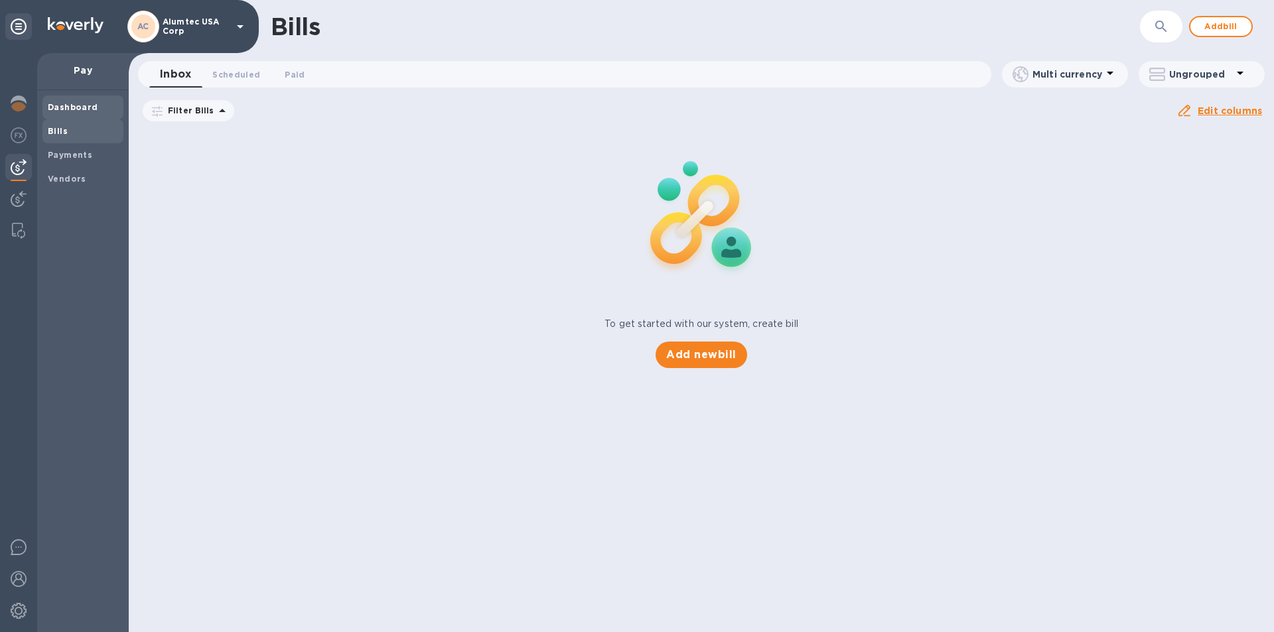
click at [82, 105] on b "Dashboard" at bounding box center [73, 107] width 50 height 10
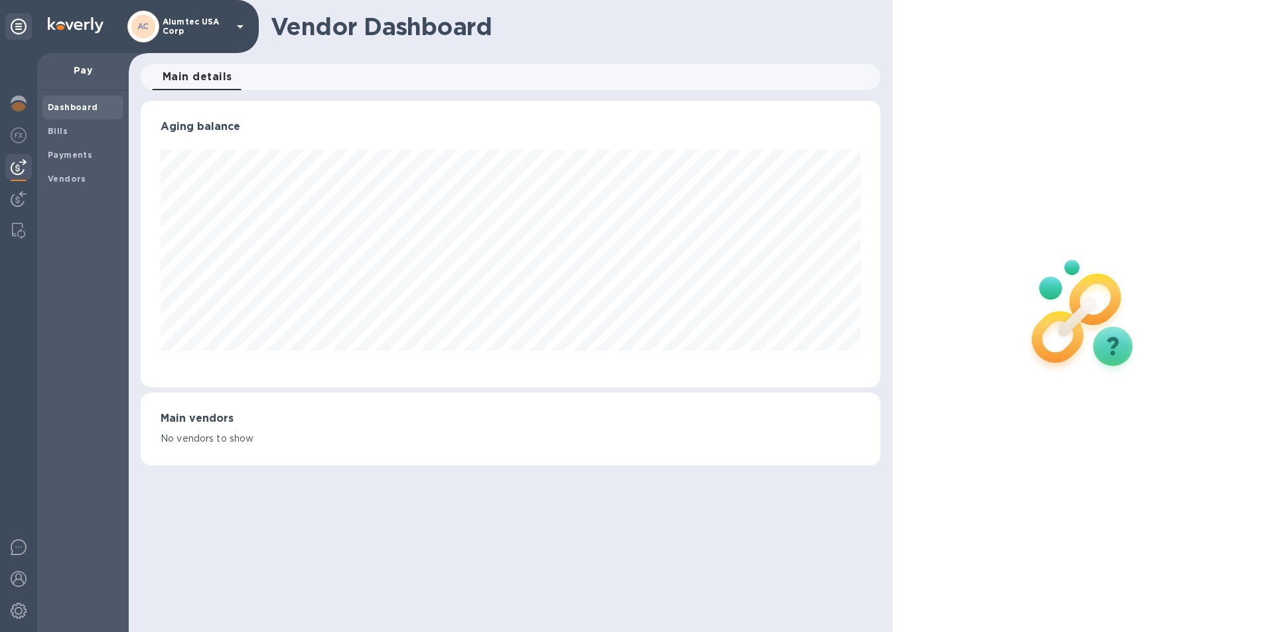
scroll to position [287, 739]
click at [72, 127] on span "Bills" at bounding box center [83, 131] width 70 height 13
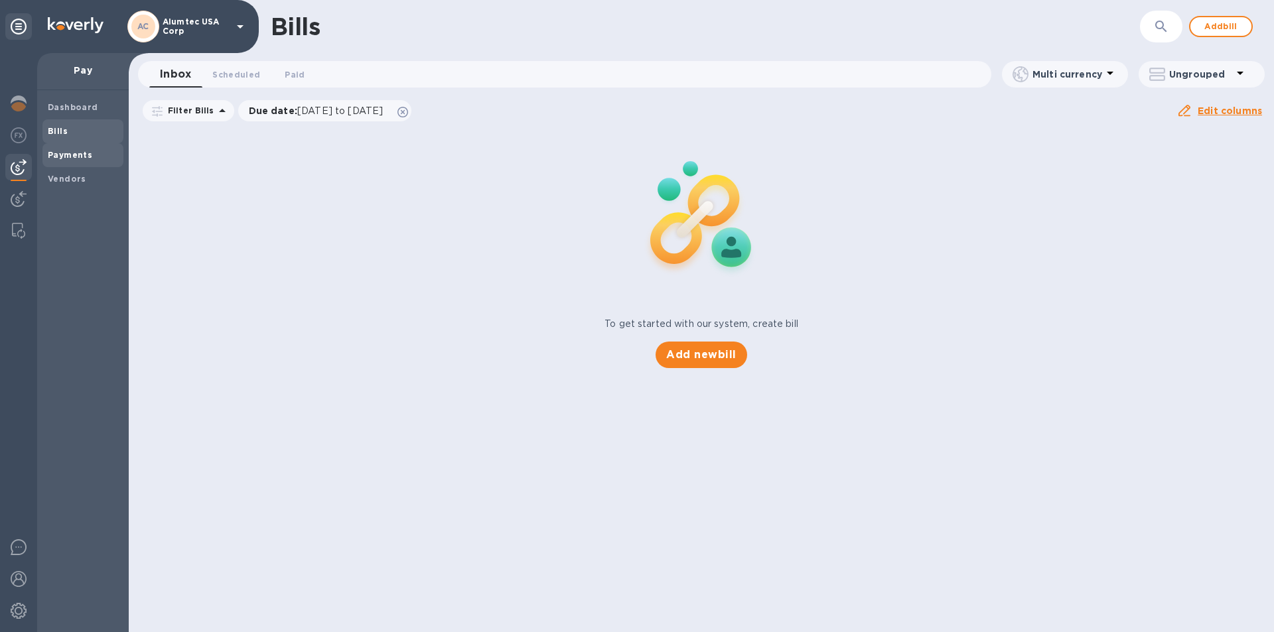
click at [73, 155] on b "Payments" at bounding box center [70, 155] width 44 height 10
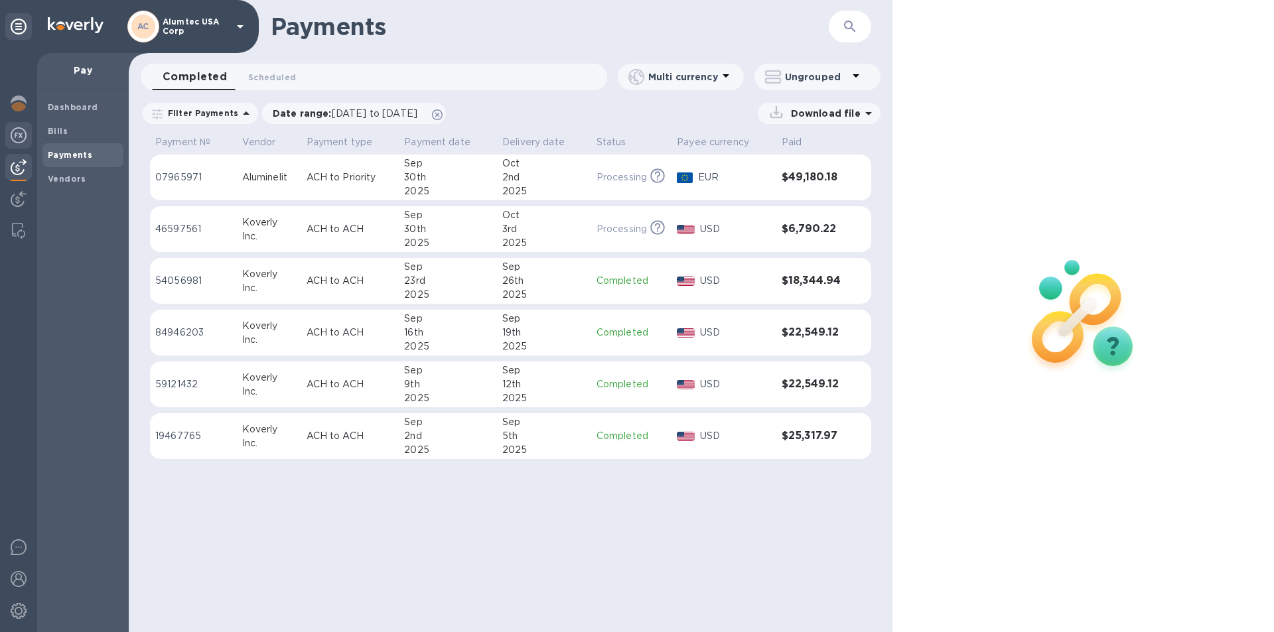
click at [16, 135] on img at bounding box center [19, 135] width 16 height 16
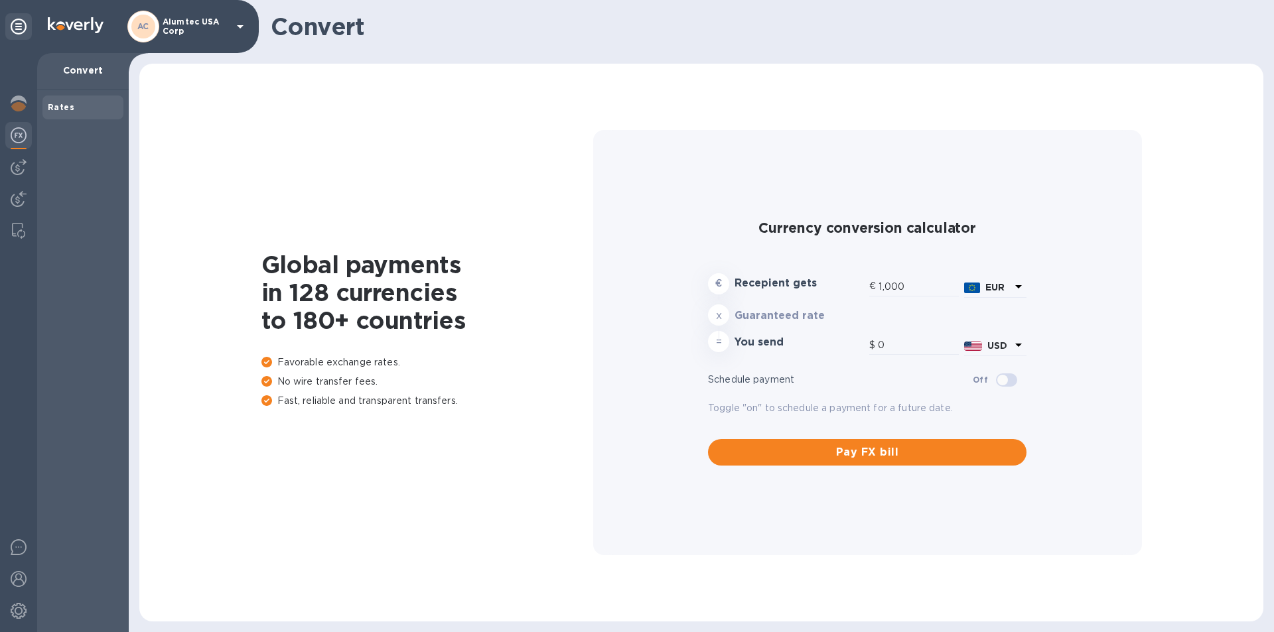
type input "1,182"
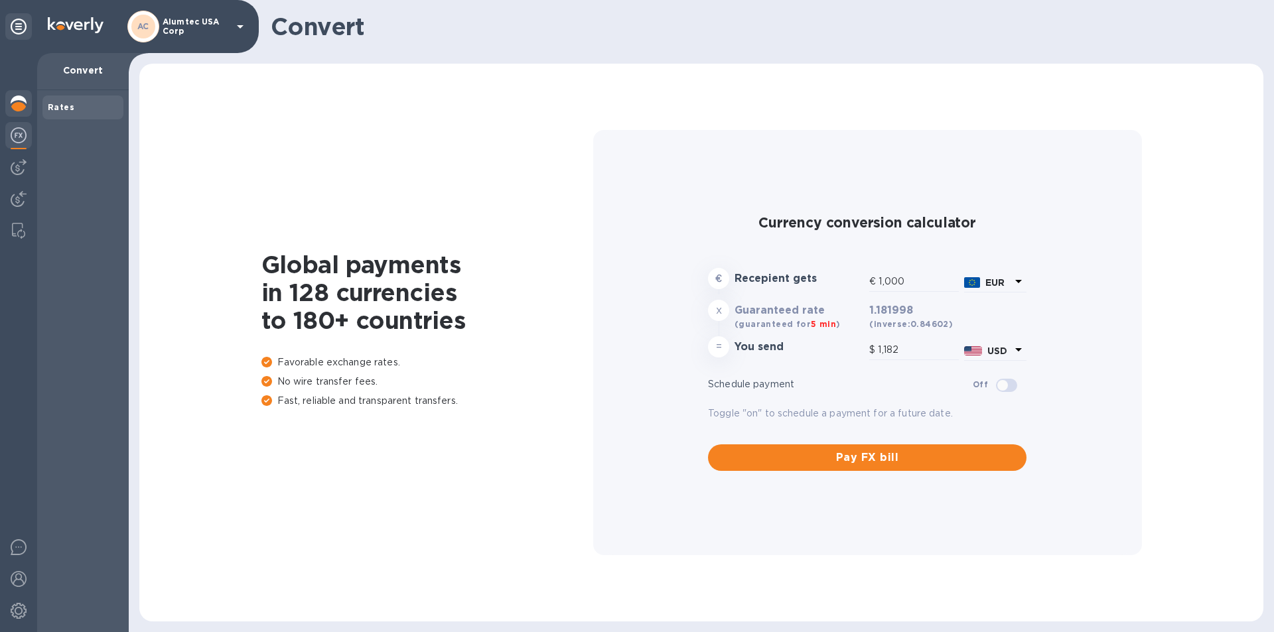
click at [20, 103] on img at bounding box center [19, 104] width 16 height 16
